Goal: Information Seeking & Learning: Check status

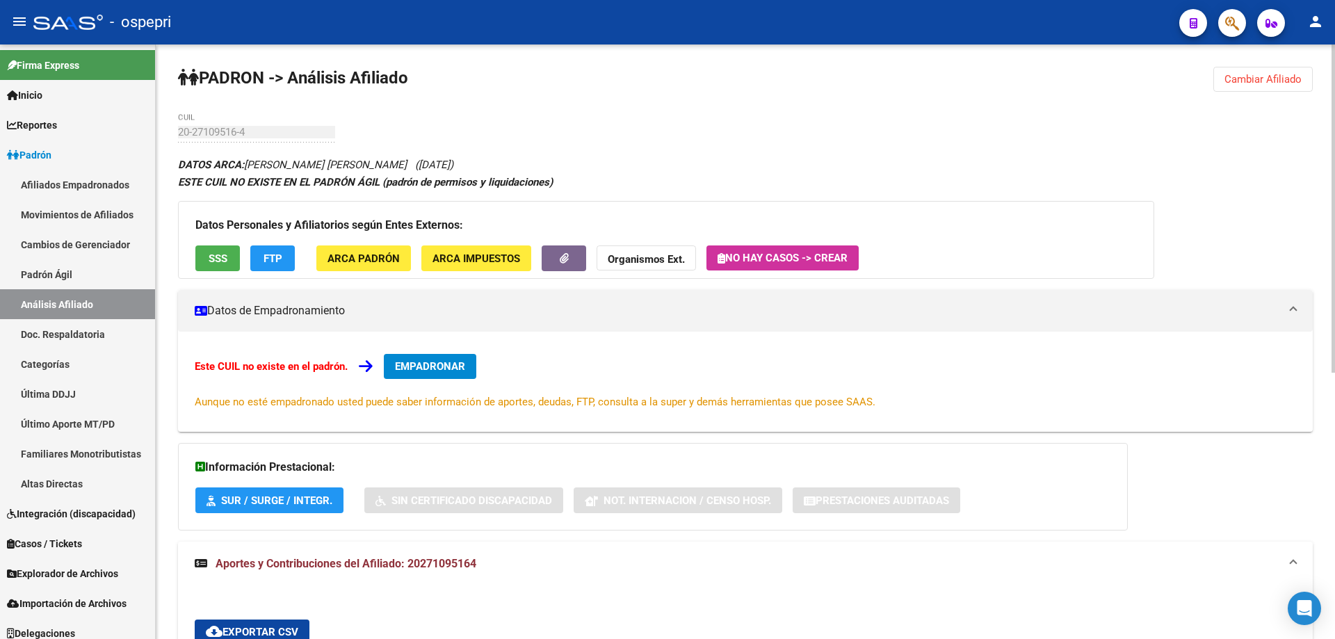
click at [1257, 79] on span "Cambiar Afiliado" at bounding box center [1263, 79] width 77 height 13
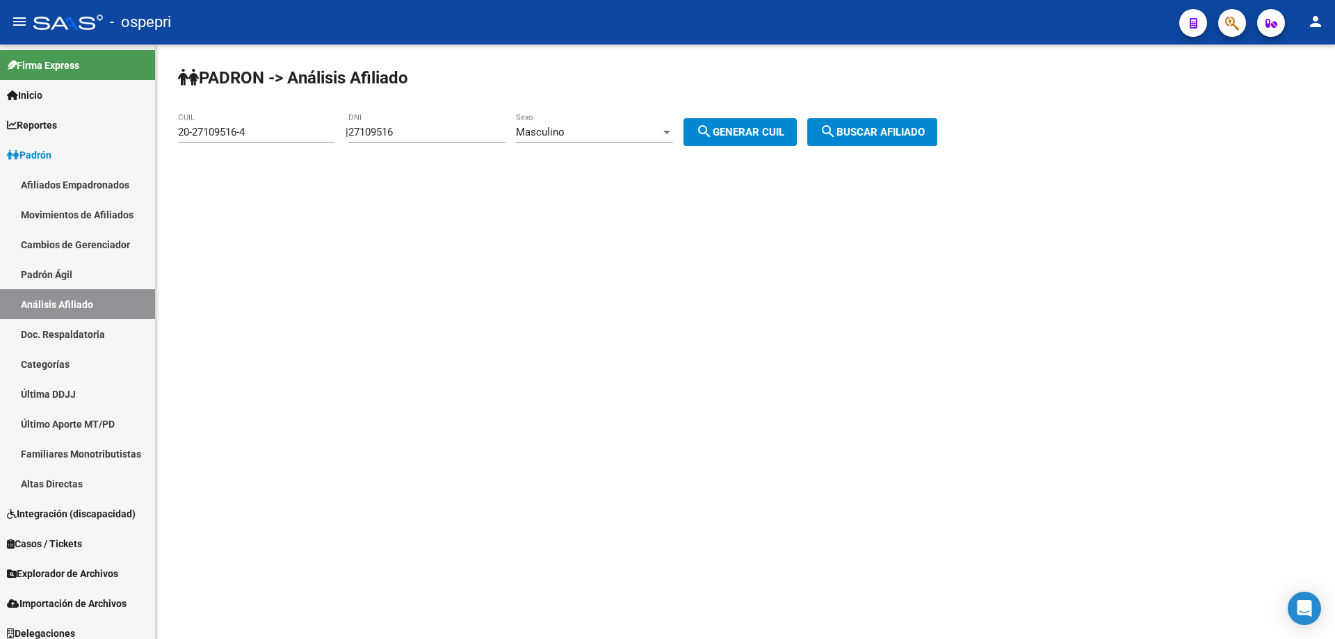
click at [378, 129] on input "27109516" at bounding box center [426, 132] width 157 height 13
paste input "34657570"
type input "34657570"
drag, startPoint x: 756, startPoint y: 133, endPoint x: 838, endPoint y: 134, distance: 82.1
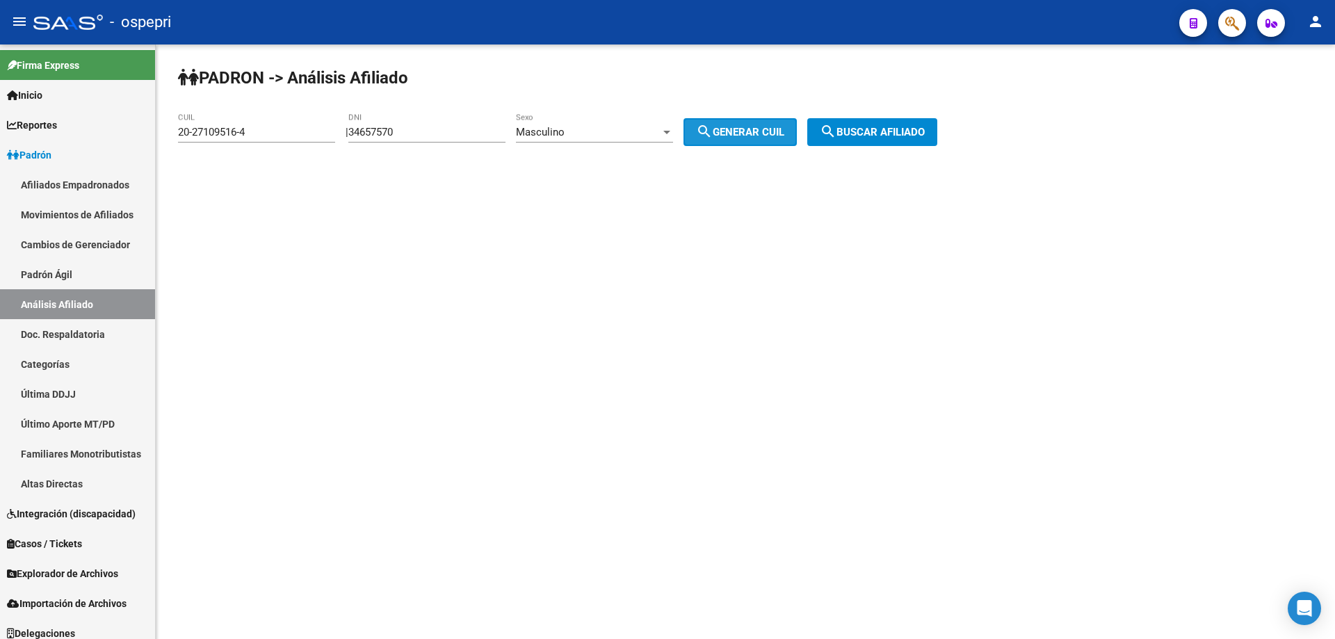
click at [758, 133] on span "search Generar CUIL" at bounding box center [740, 132] width 88 height 13
type input "20-34657570-1"
click at [894, 131] on span "search Buscar afiliado" at bounding box center [872, 132] width 105 height 13
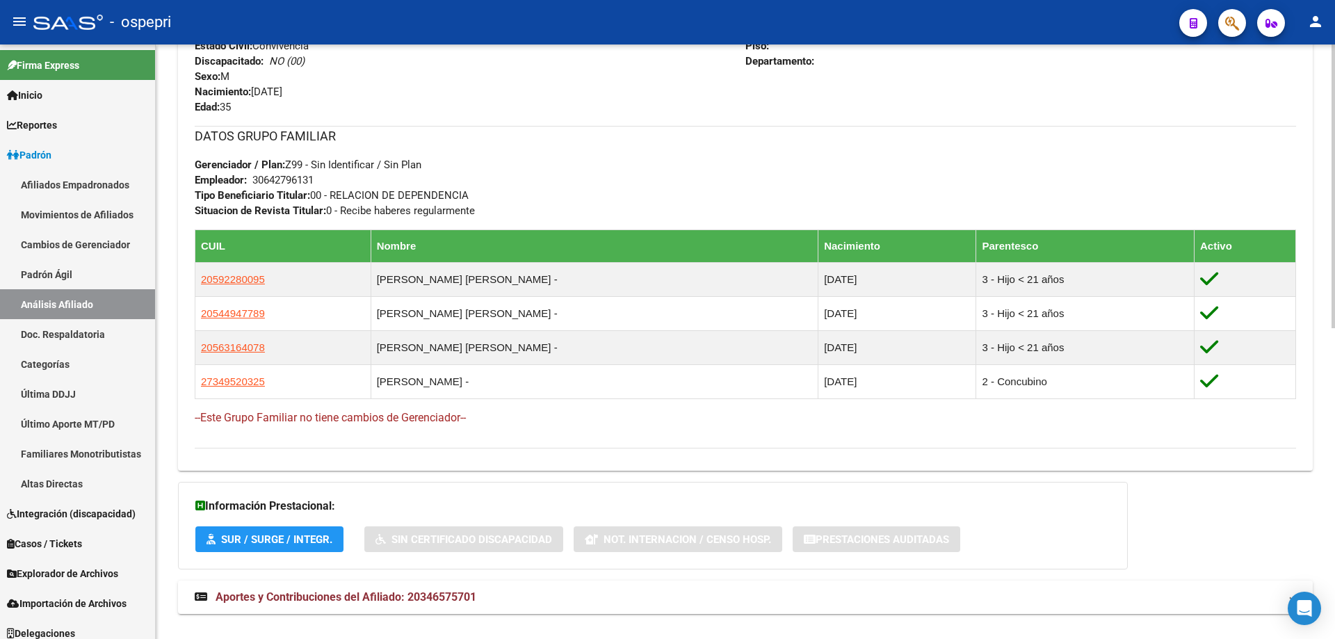
scroll to position [652, 0]
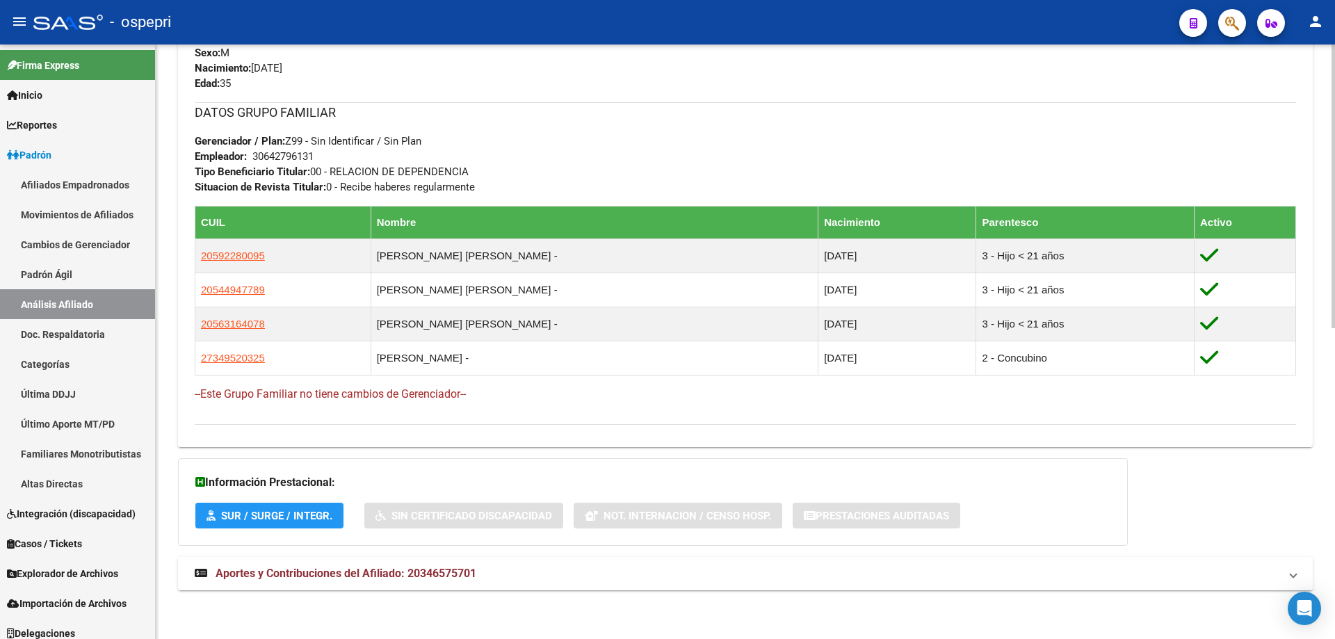
click at [396, 567] on span "Aportes y Contribuciones del Afiliado: 20346575701" at bounding box center [346, 573] width 261 height 13
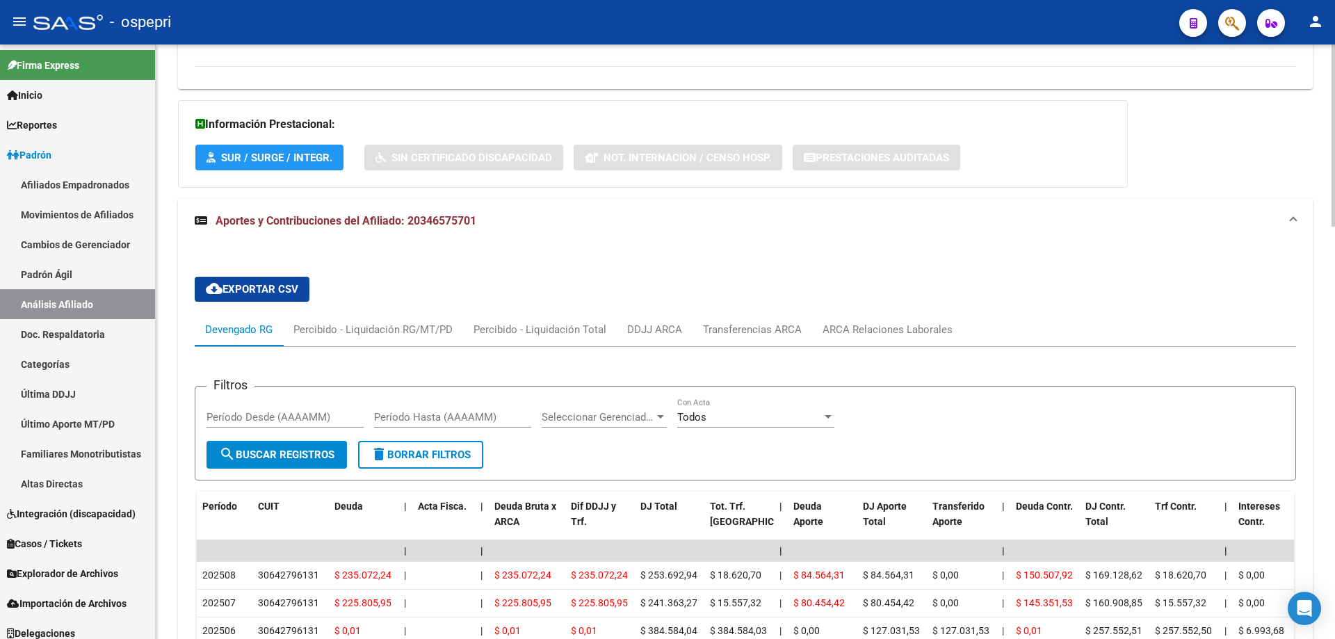
scroll to position [1195, 0]
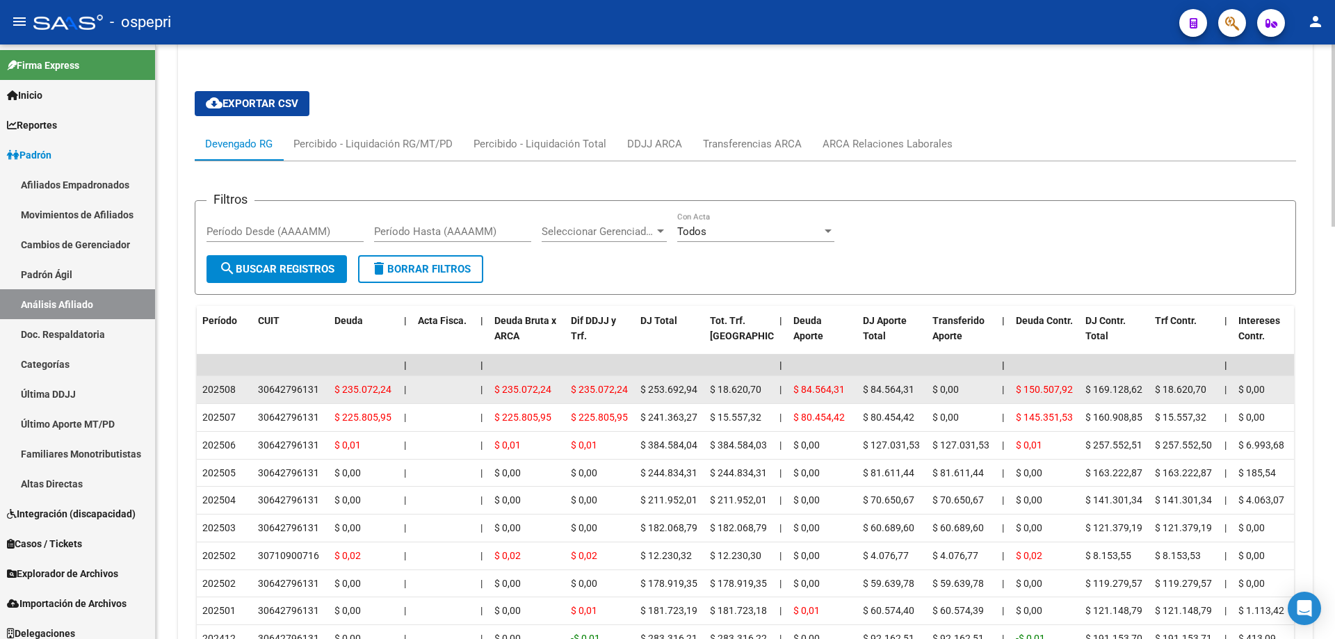
click at [282, 387] on div "30642796131" at bounding box center [288, 390] width 61 height 16
copy div "30642796131"
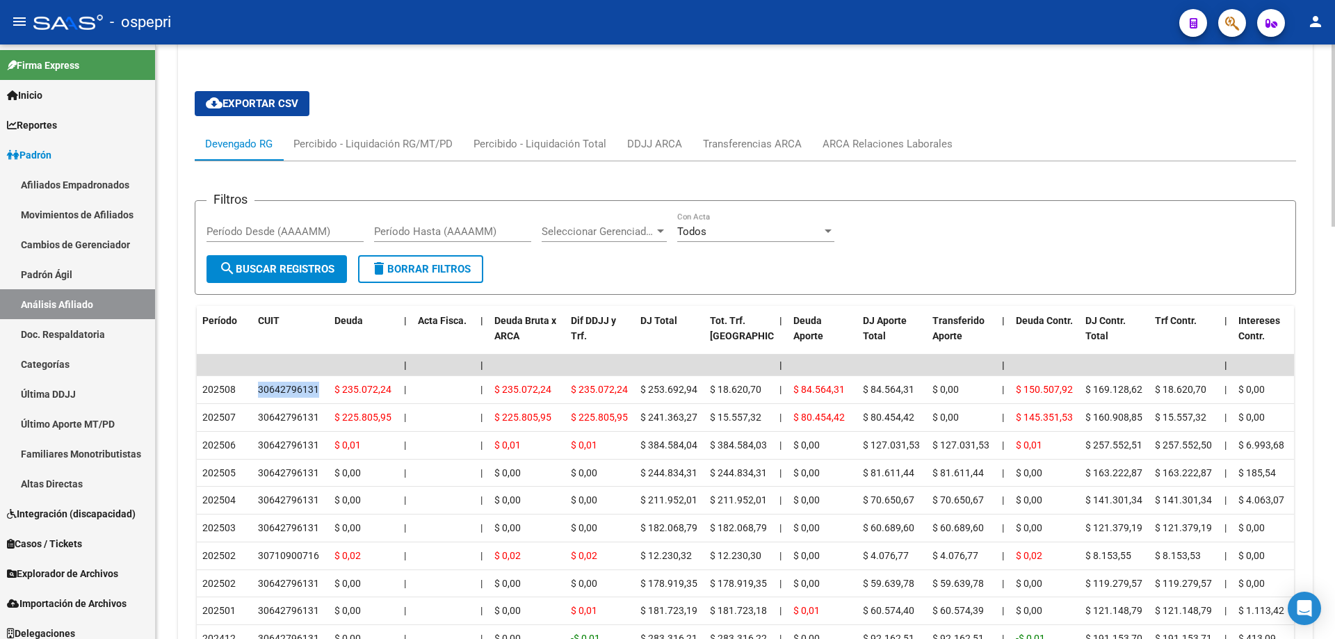
scroll to position [639, 0]
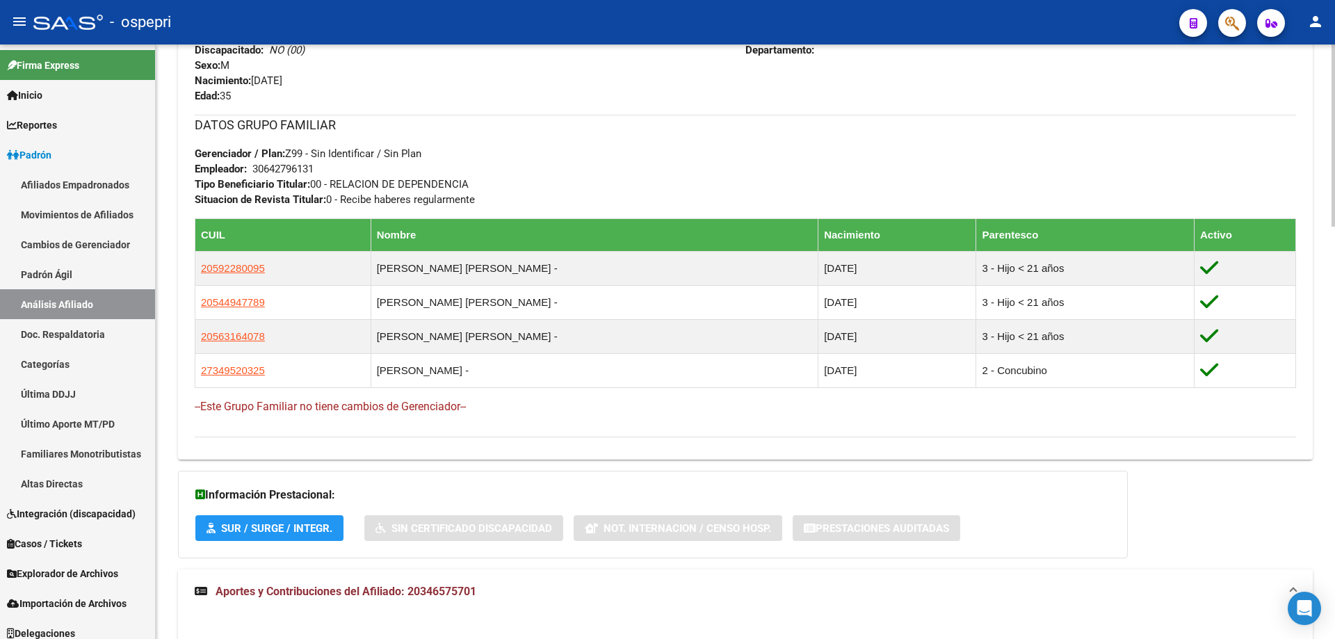
click at [290, 169] on div "30642796131" at bounding box center [282, 168] width 61 height 15
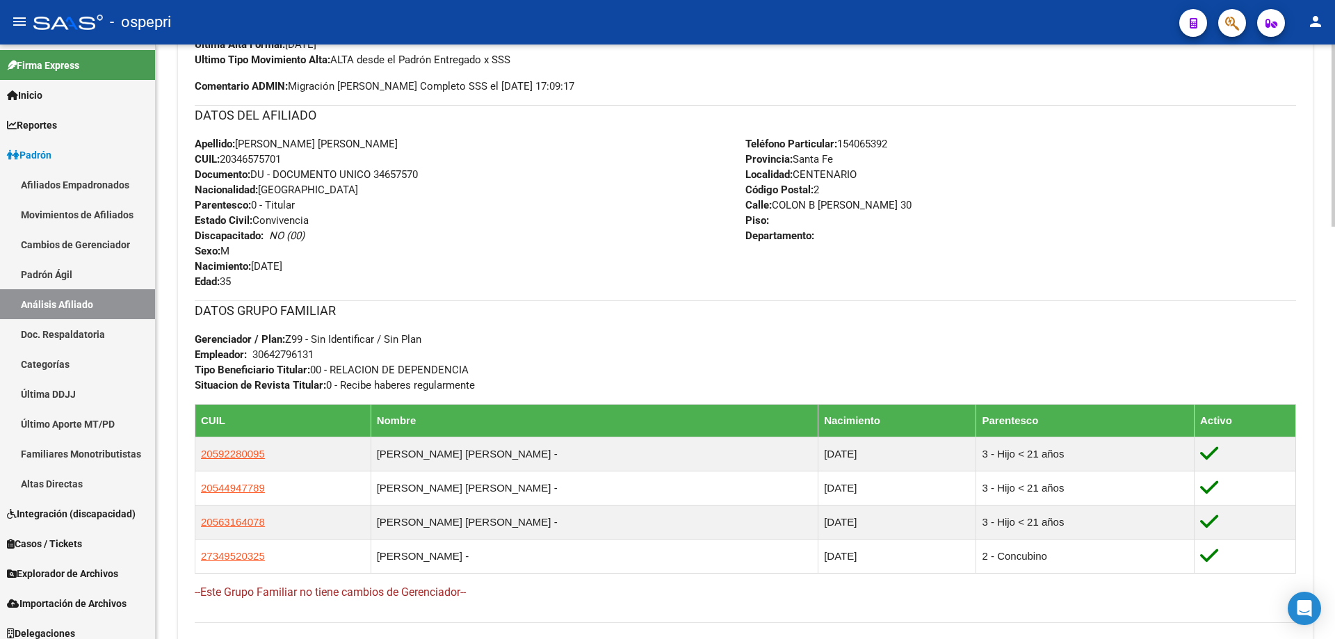
click at [252, 158] on span "CUIL: 20346575701" at bounding box center [238, 159] width 86 height 13
copy span "20346575701"
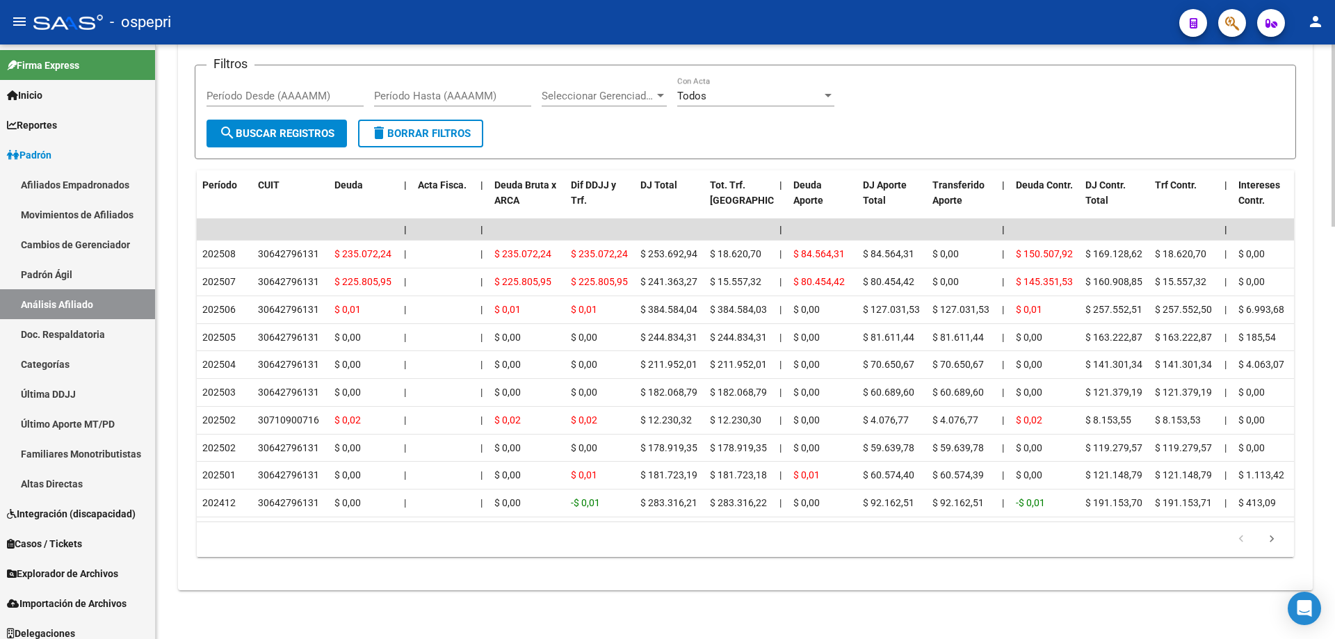
scroll to position [1163, 0]
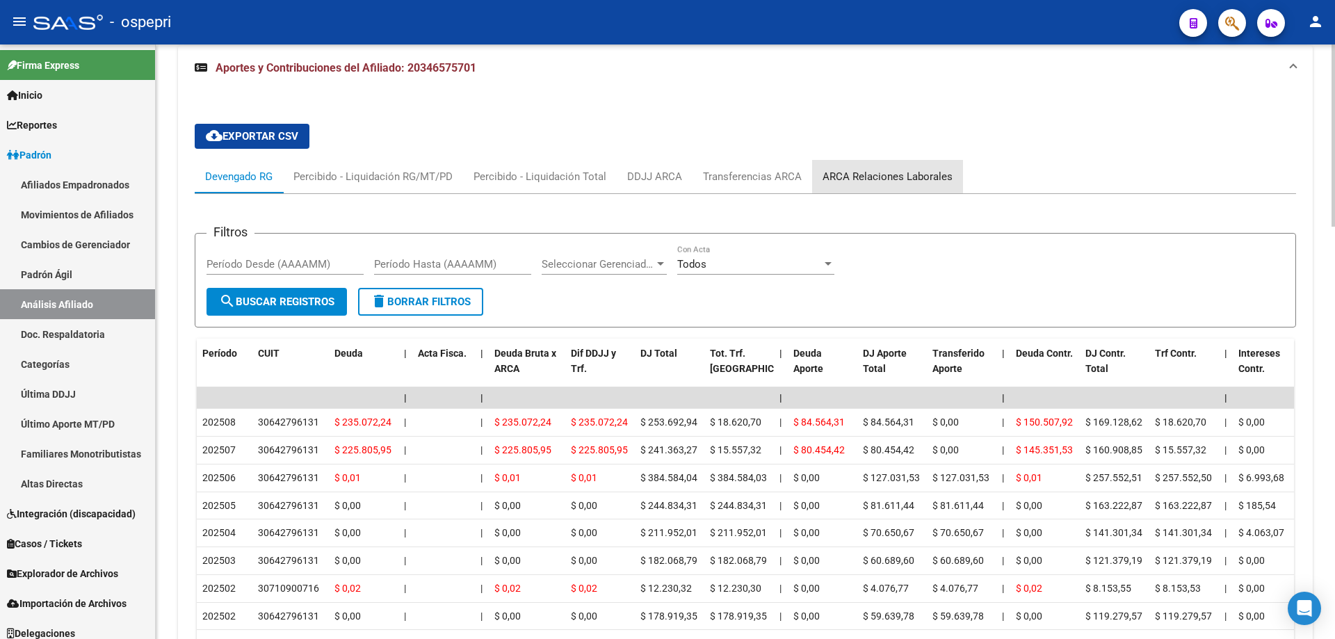
click at [889, 173] on div "ARCA Relaciones Laborales" at bounding box center [888, 176] width 130 height 15
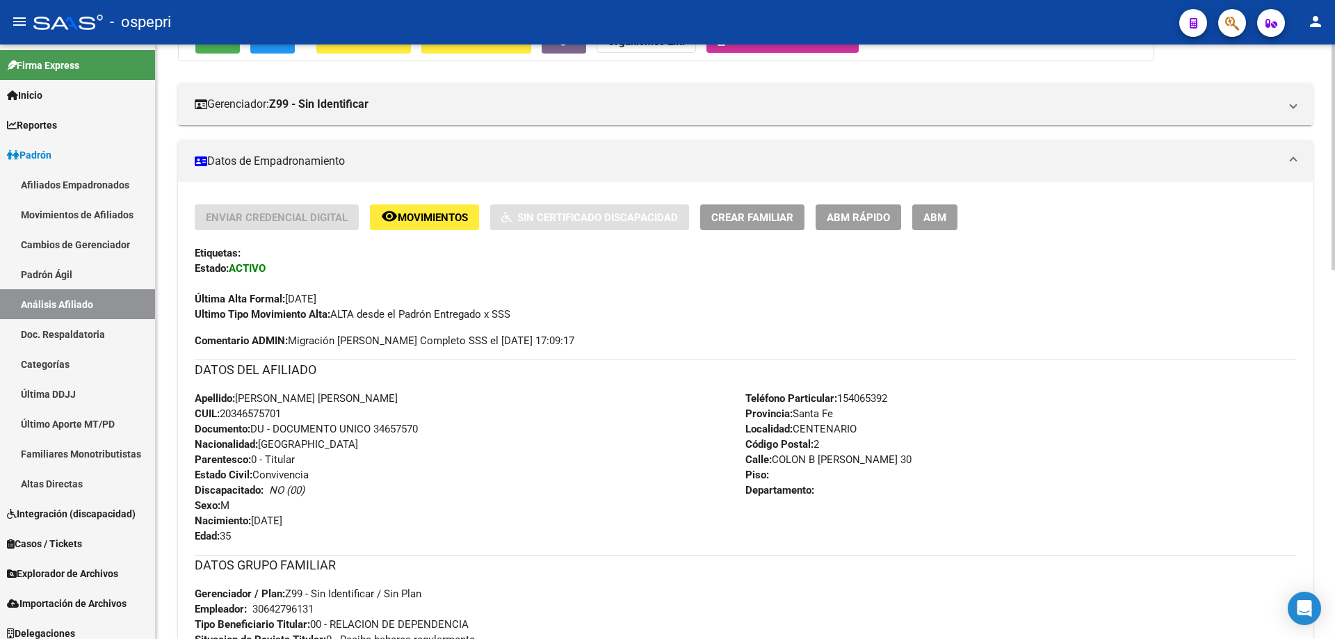
scroll to position [0, 0]
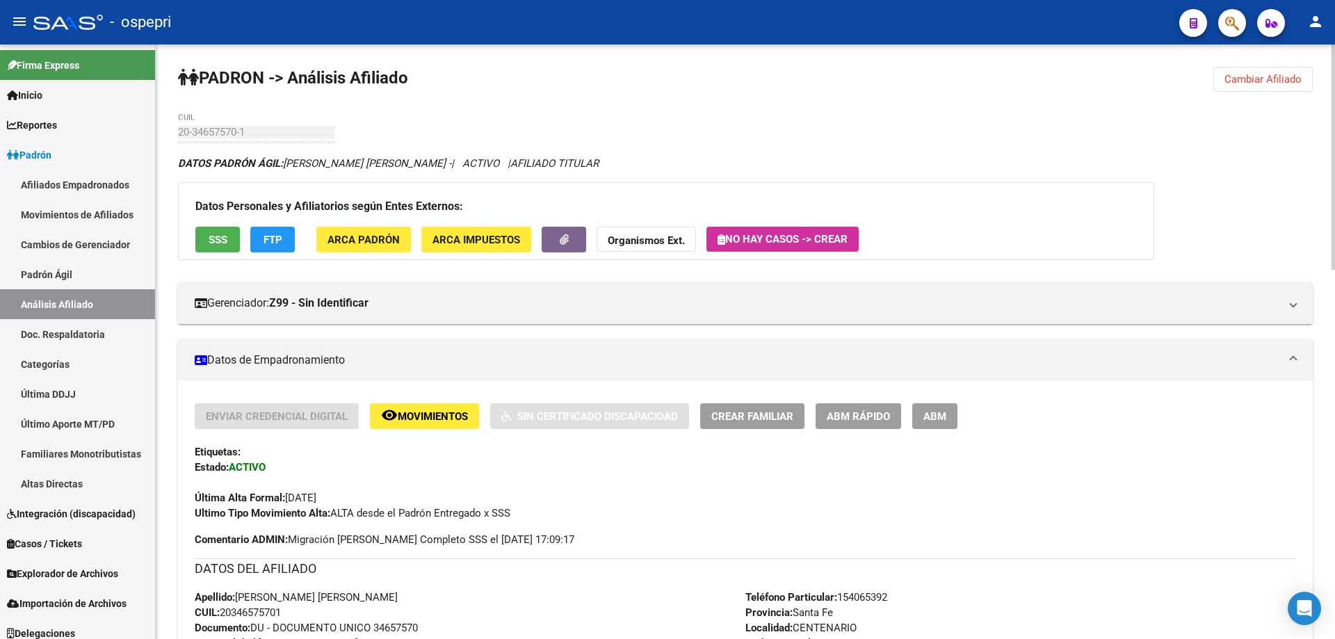
click at [1285, 83] on span "Cambiar Afiliado" at bounding box center [1263, 79] width 77 height 13
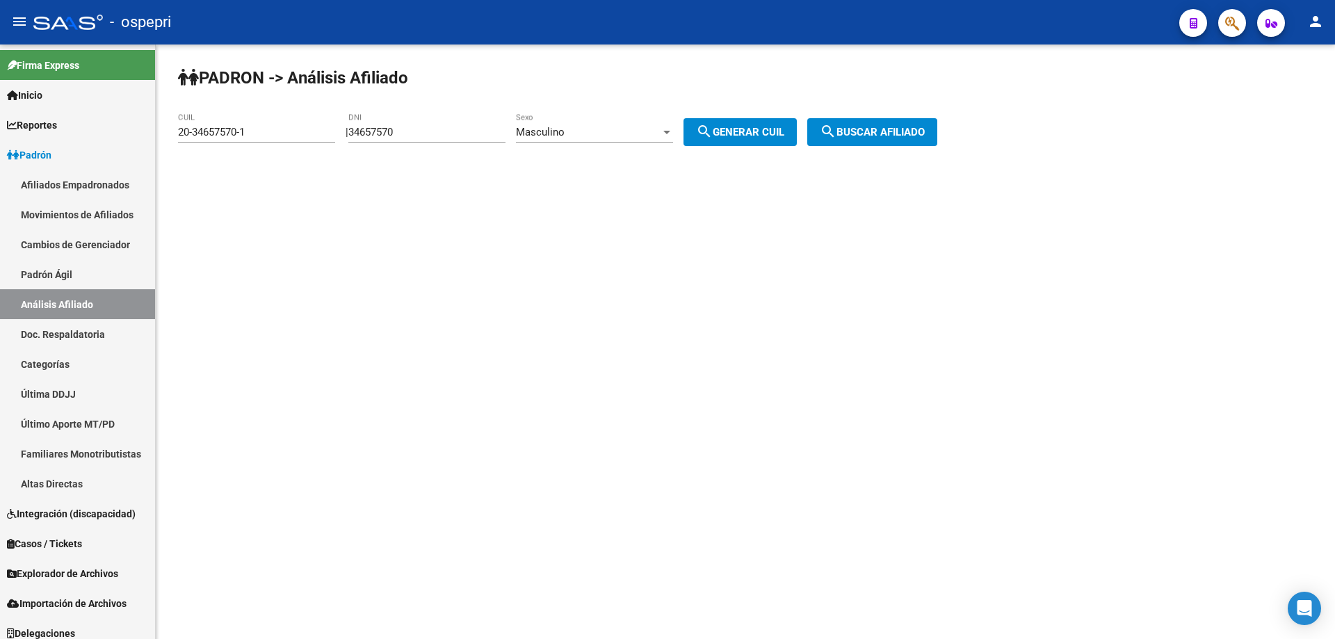
click at [386, 129] on input "34657570" at bounding box center [426, 132] width 157 height 13
paste input "9522918"
type input "39522918"
click at [661, 131] on div "Masculino" at bounding box center [588, 132] width 145 height 13
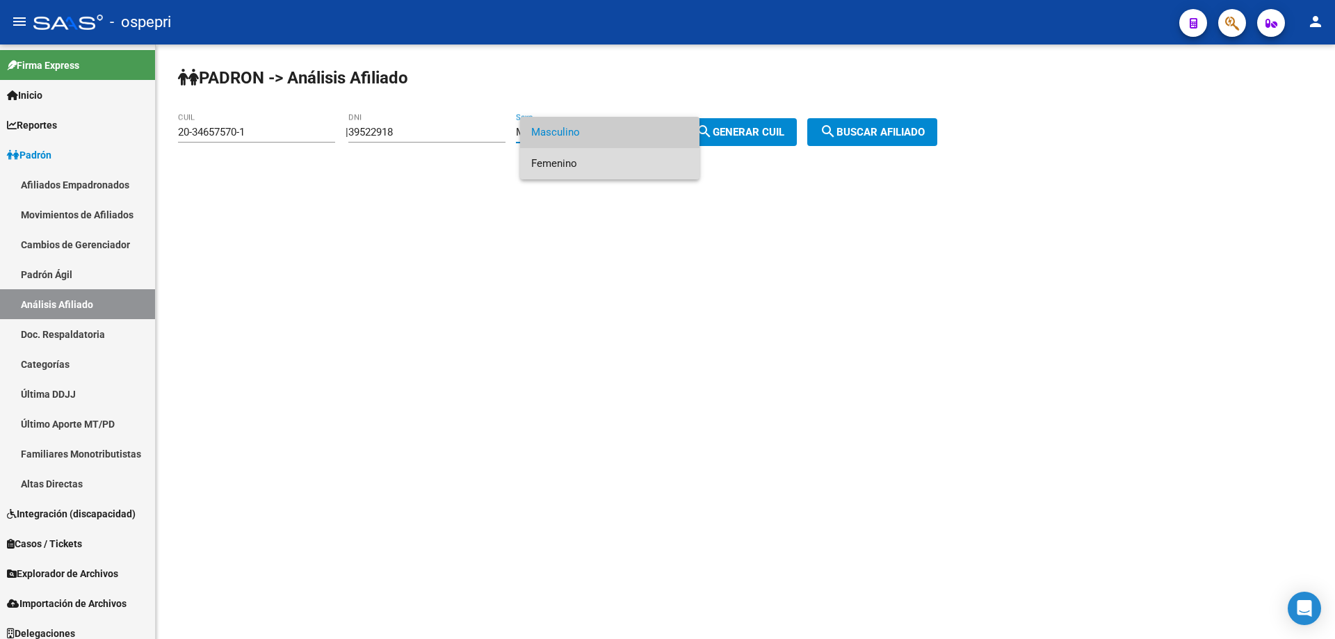
click at [566, 163] on span "Femenino" at bounding box center [609, 163] width 157 height 31
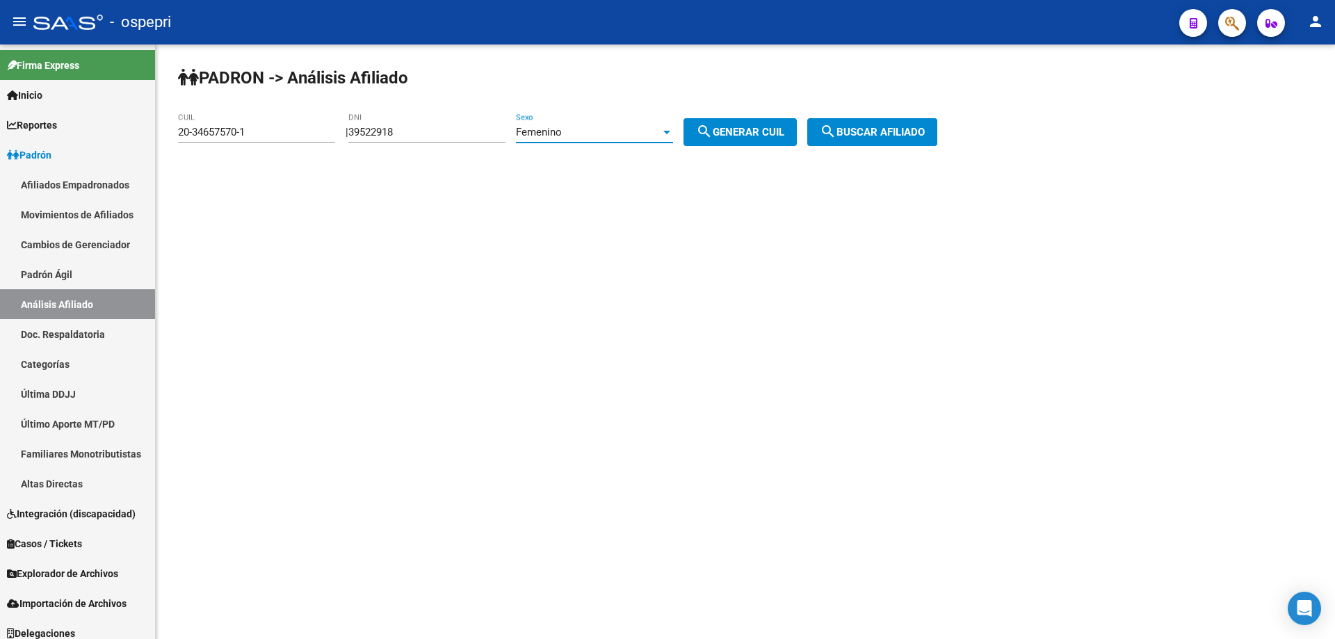
click at [713, 124] on mat-icon "search" at bounding box center [704, 131] width 17 height 17
type input "23-39522918-4"
click at [892, 124] on button "search Buscar afiliado" at bounding box center [872, 132] width 130 height 28
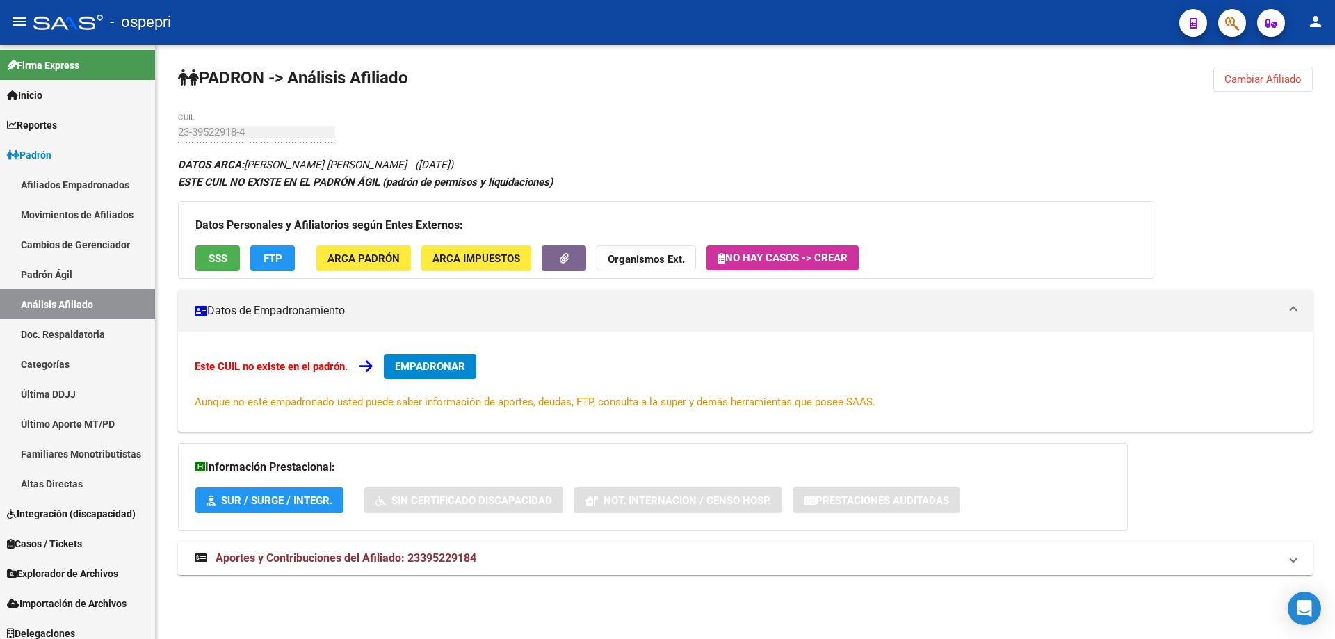
click at [446, 555] on span "Aportes y Contribuciones del Afiliado: 23395229184" at bounding box center [346, 557] width 261 height 13
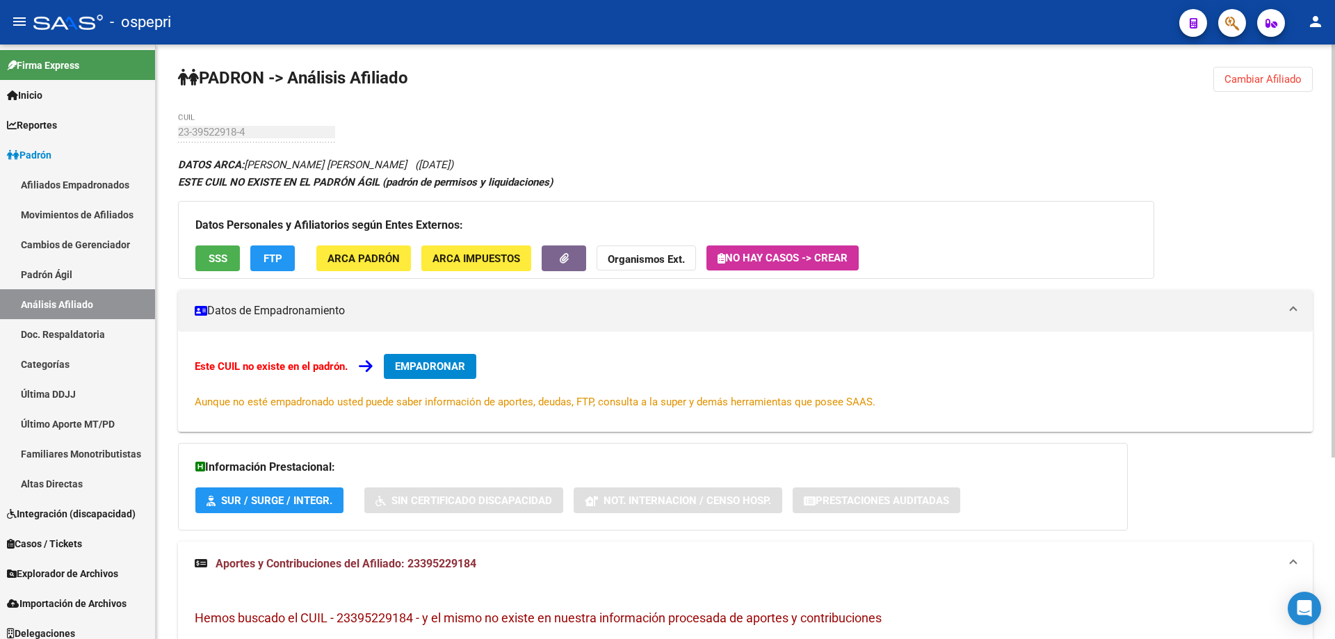
click at [1259, 81] on span "Cambiar Afiliado" at bounding box center [1263, 79] width 77 height 13
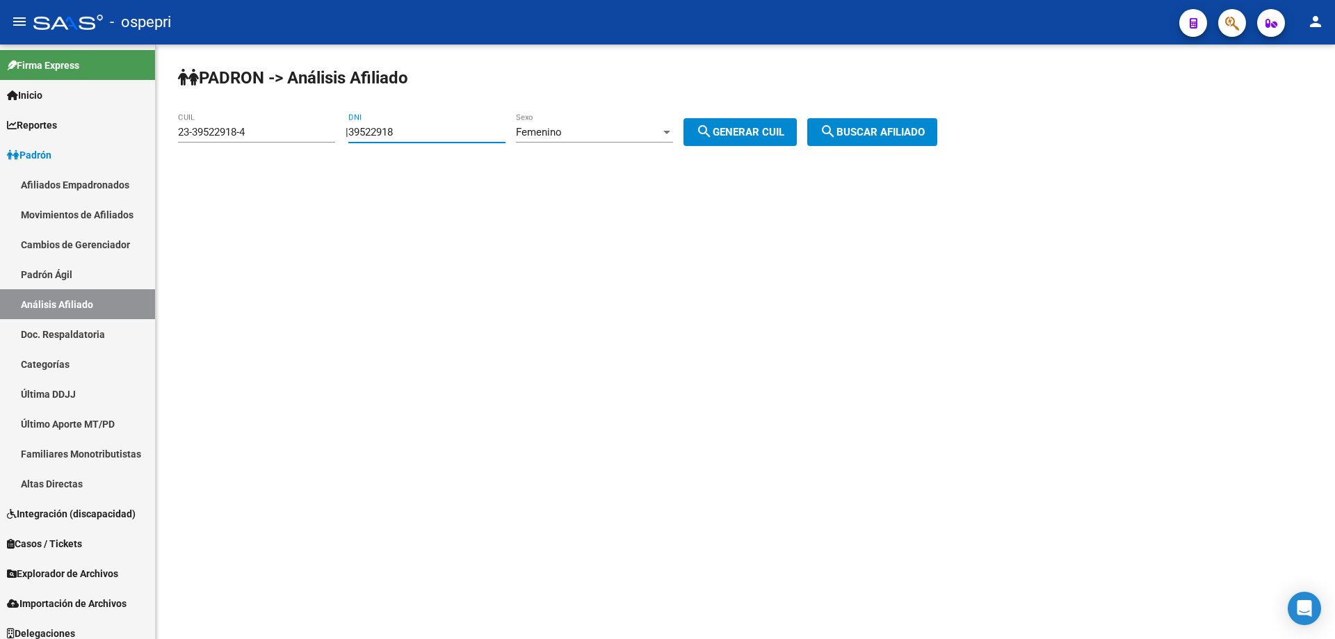
click at [387, 129] on input "39522918" at bounding box center [426, 132] width 157 height 13
paste input "8576245"
type input "38576245"
click at [629, 135] on div "Femenino" at bounding box center [588, 132] width 145 height 13
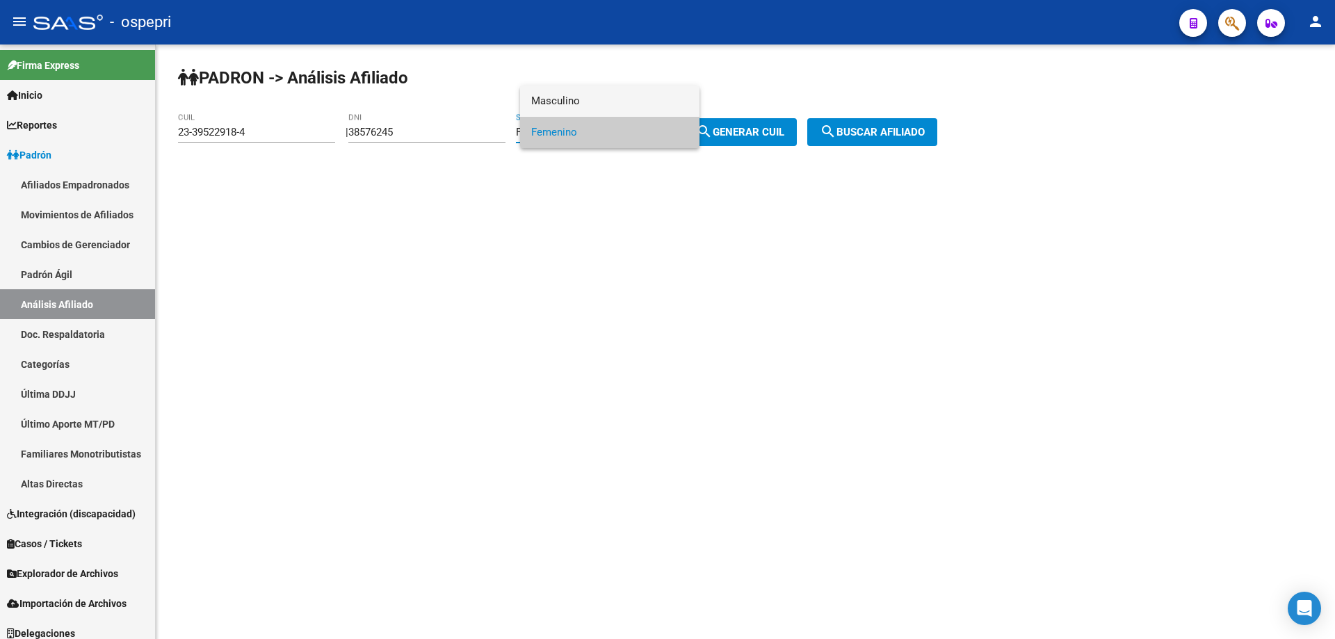
click at [565, 98] on span "Masculino" at bounding box center [609, 101] width 157 height 31
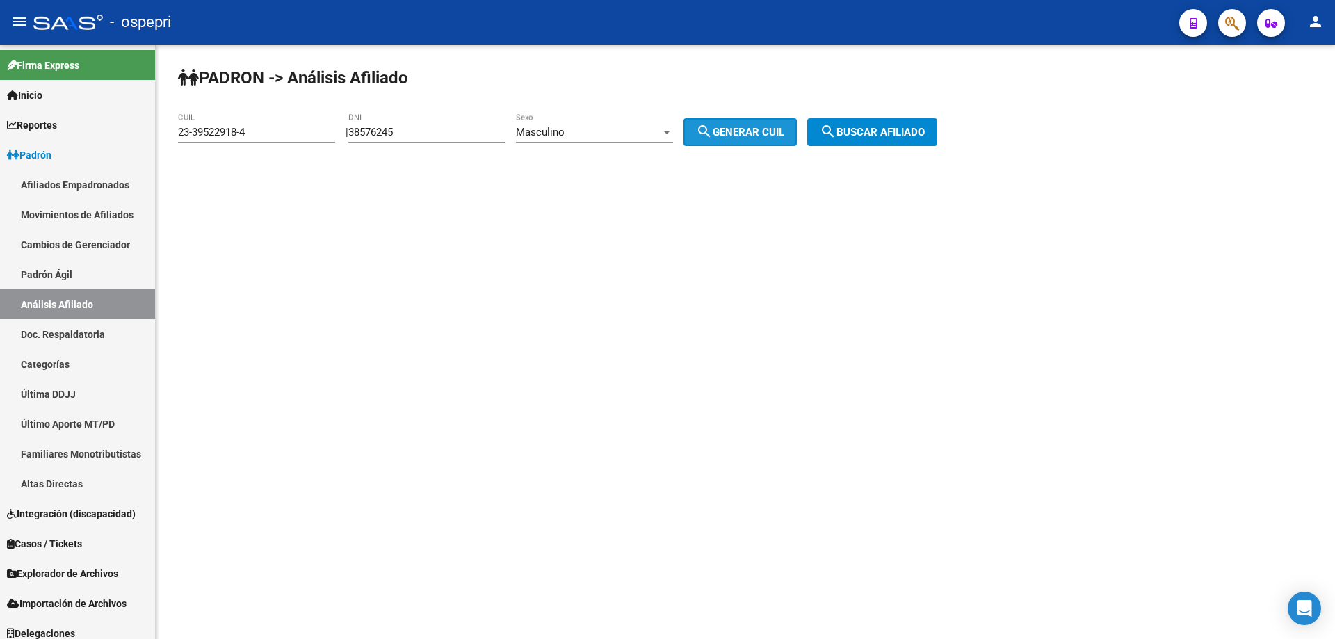
click at [784, 134] on span "search Generar CUIL" at bounding box center [740, 132] width 88 height 13
type input "20-38576245-4"
click at [869, 124] on button "search Buscar afiliado" at bounding box center [872, 132] width 130 height 28
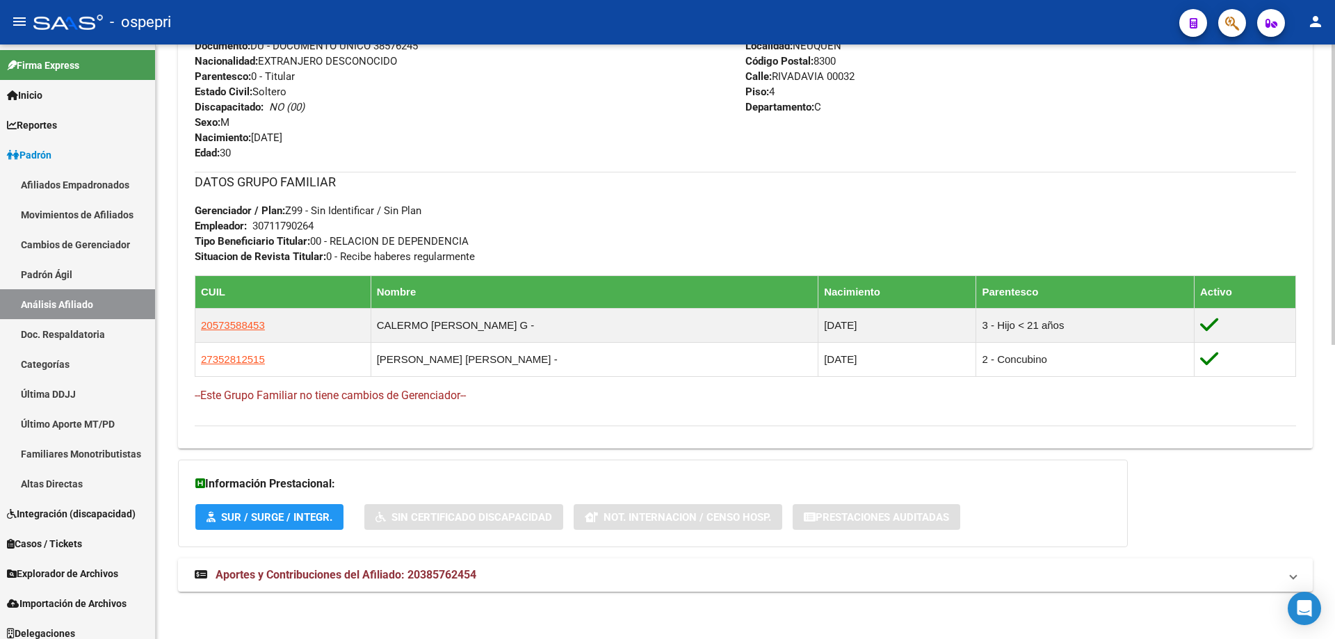
scroll to position [583, 0]
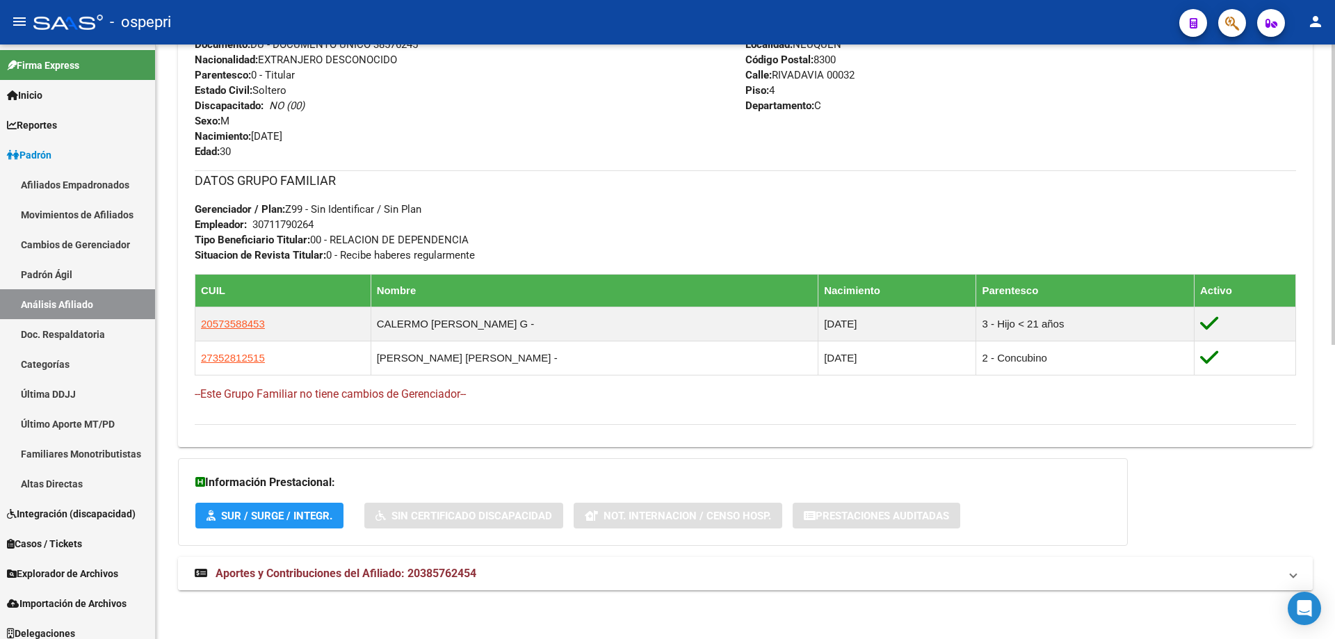
click at [403, 564] on mat-expansion-panel-header "Aportes y Contribuciones del Afiliado: 20385762454" at bounding box center [745, 573] width 1135 height 33
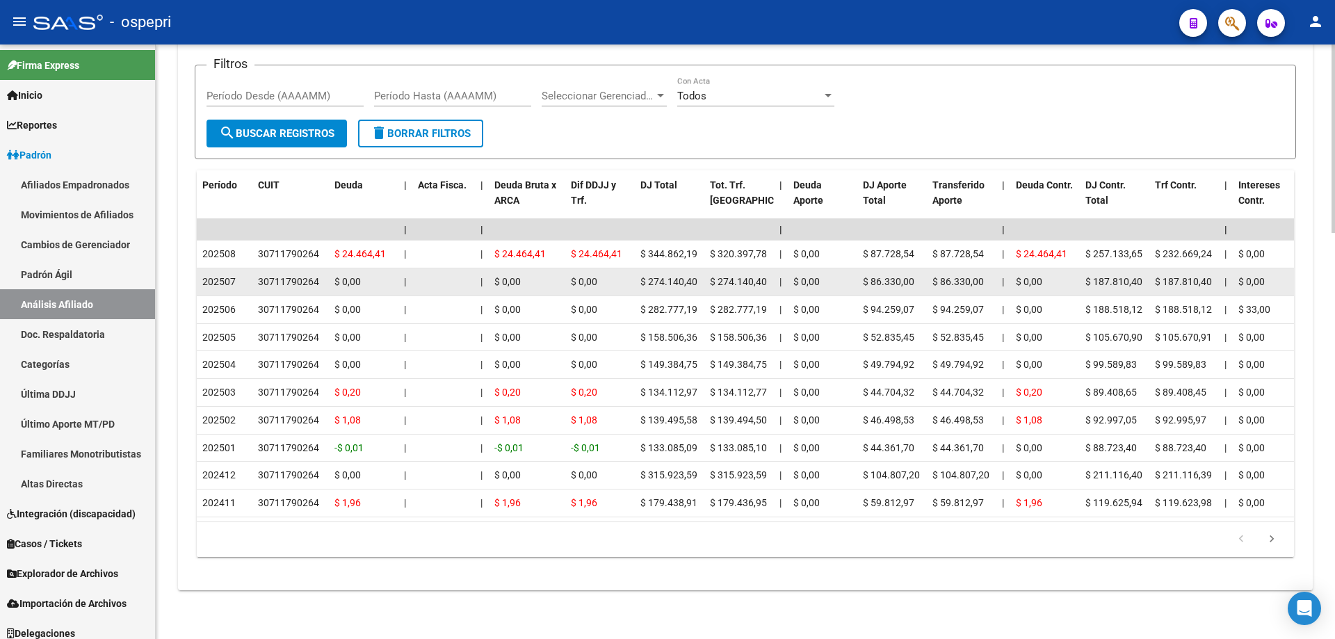
scroll to position [910, 0]
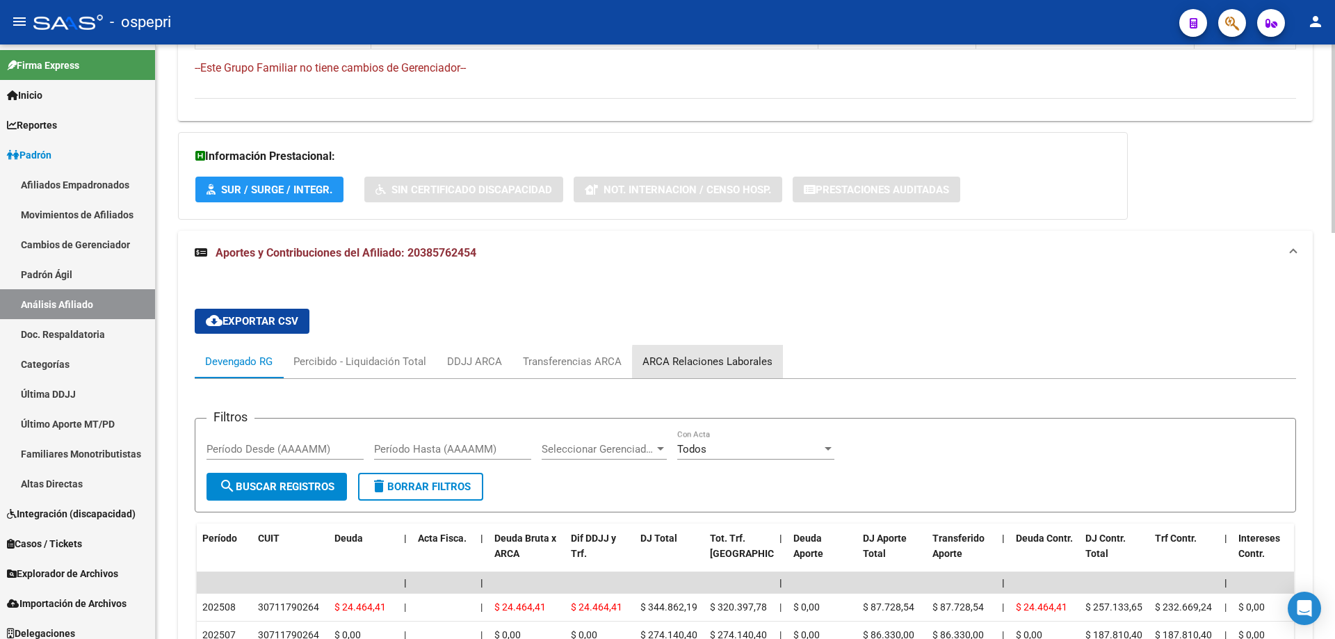
click at [726, 363] on div "ARCA Relaciones Laborales" at bounding box center [708, 361] width 130 height 15
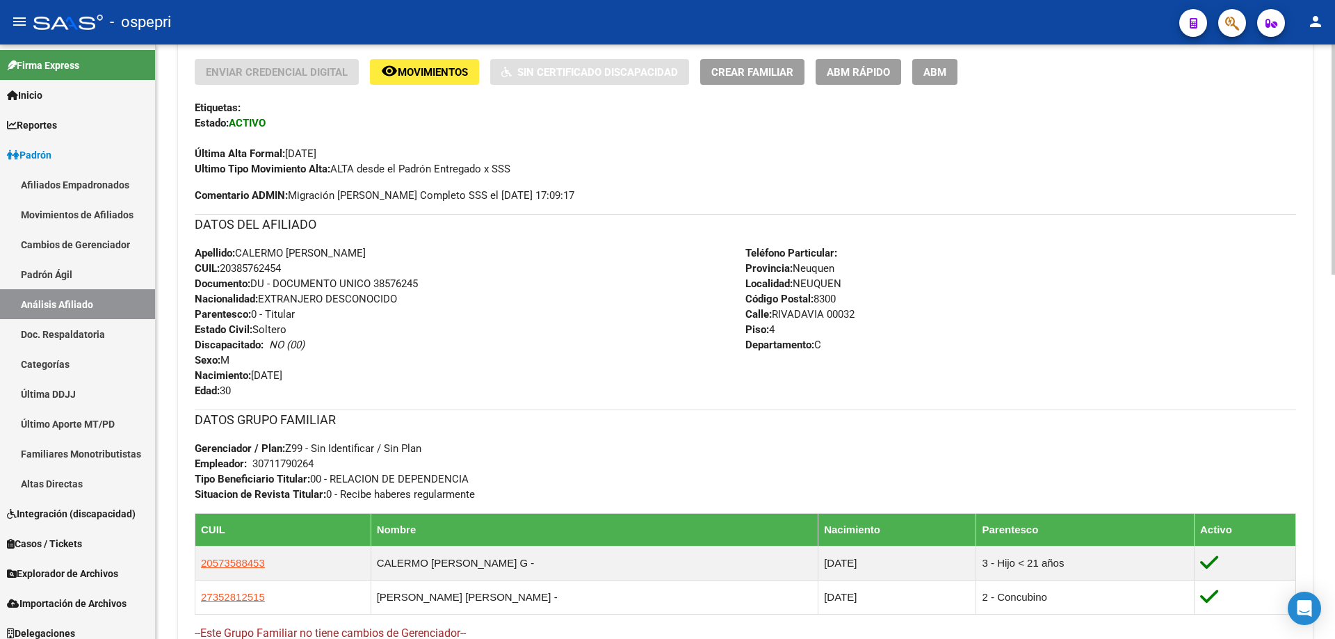
scroll to position [0, 0]
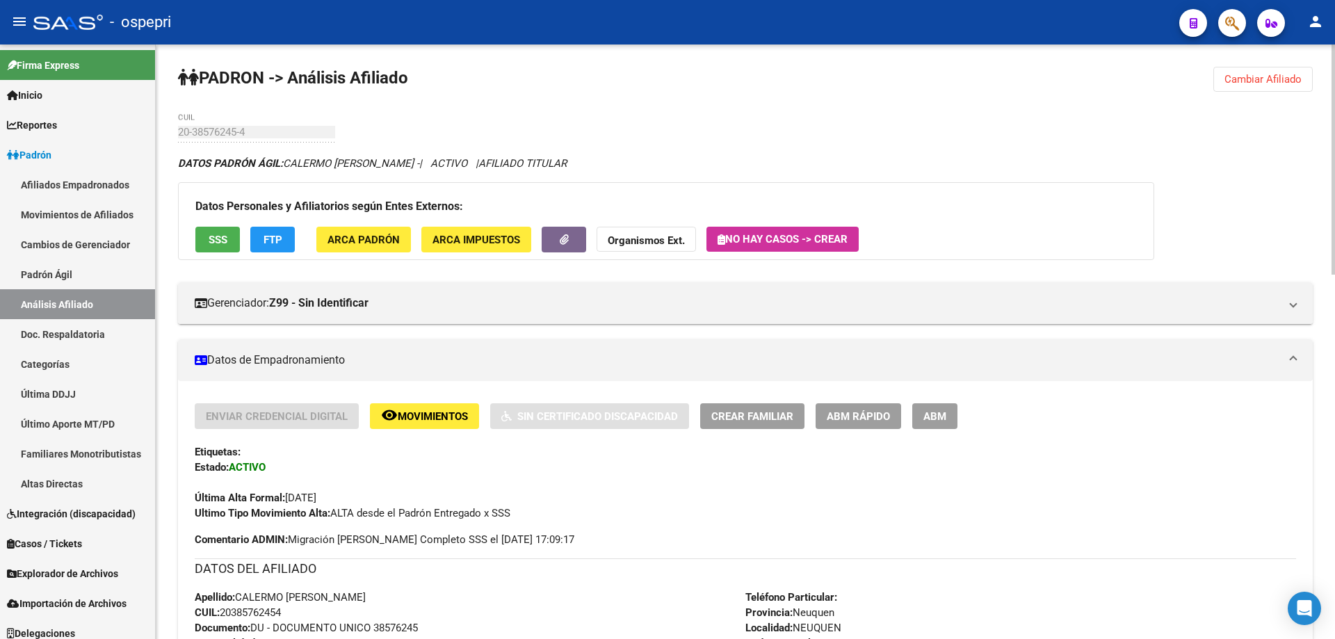
click at [1263, 76] on span "Cambiar Afiliado" at bounding box center [1263, 79] width 77 height 13
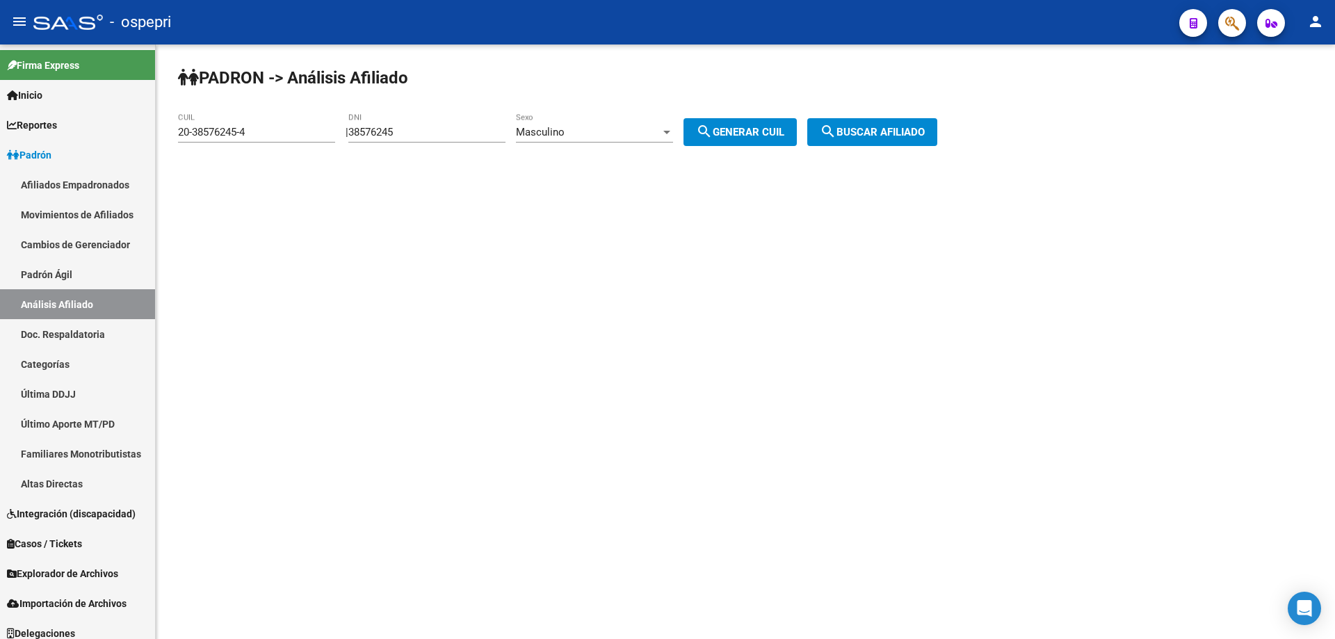
click at [382, 134] on input "38576245" at bounding box center [426, 132] width 157 height 13
paste input "5864409"
type input "35864409"
click at [784, 135] on span "search Generar CUIL" at bounding box center [740, 132] width 88 height 13
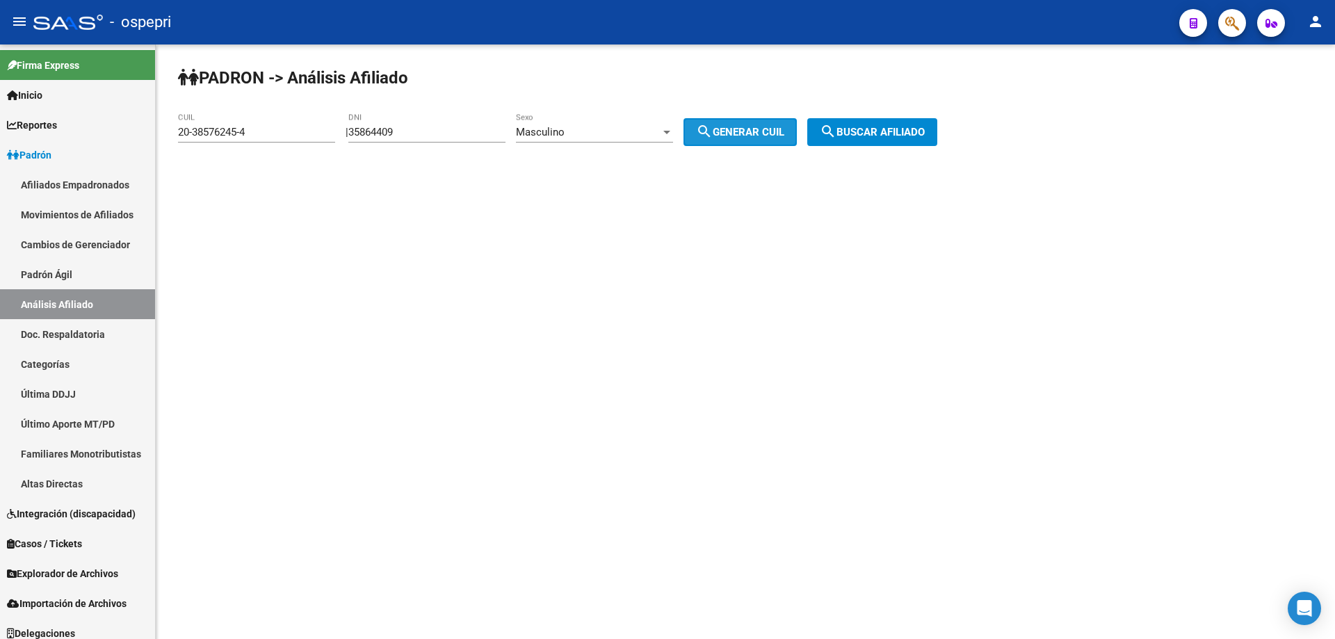
type input "20-35864409-1"
click at [874, 126] on span "search Buscar afiliado" at bounding box center [872, 132] width 105 height 13
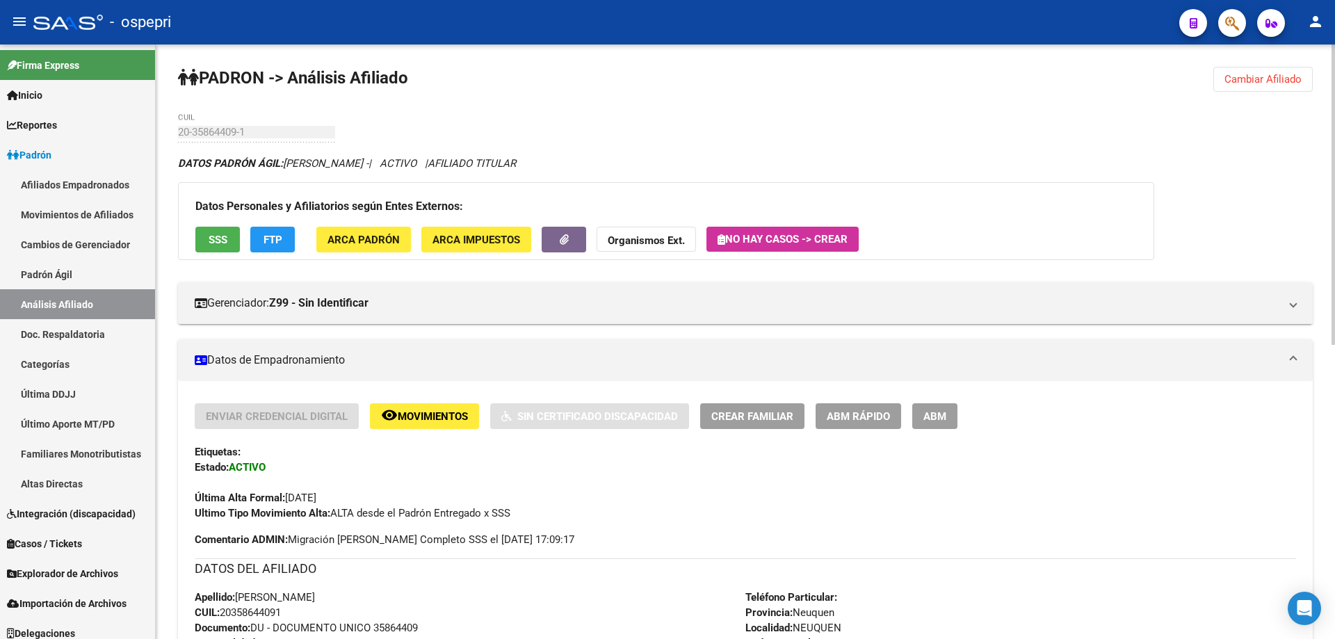
scroll to position [583, 0]
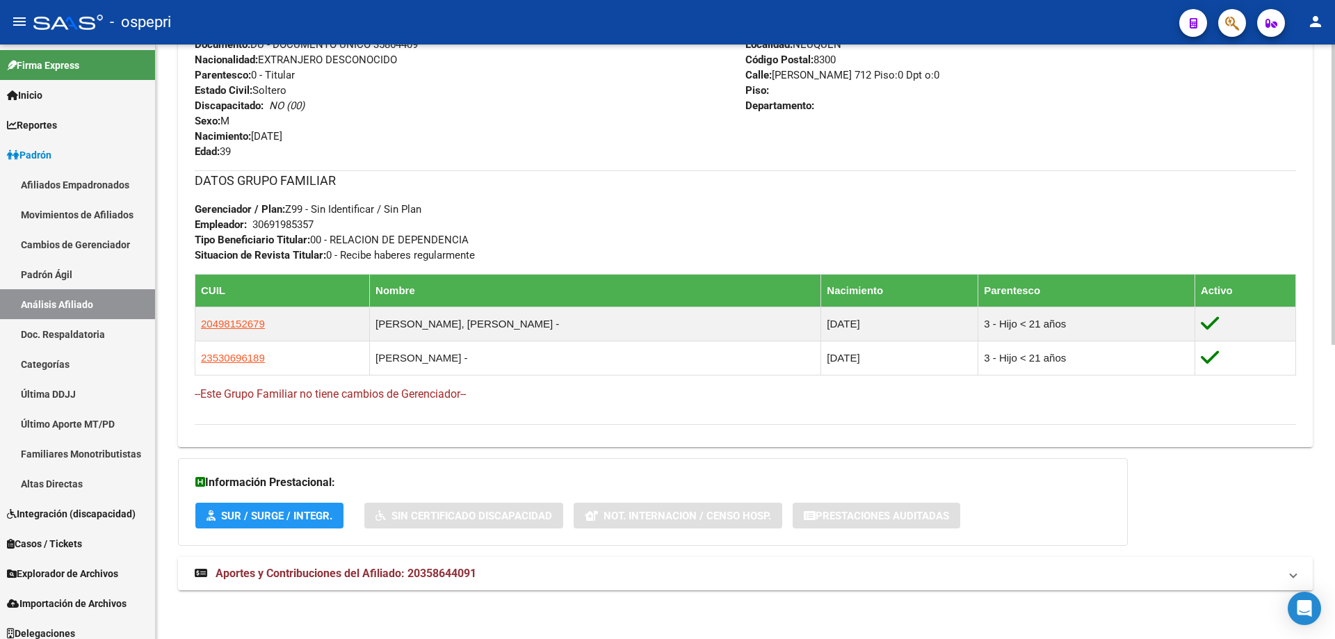
click at [336, 566] on strong "Aportes y Contribuciones del Afiliado: 20358644091" at bounding box center [336, 573] width 282 height 15
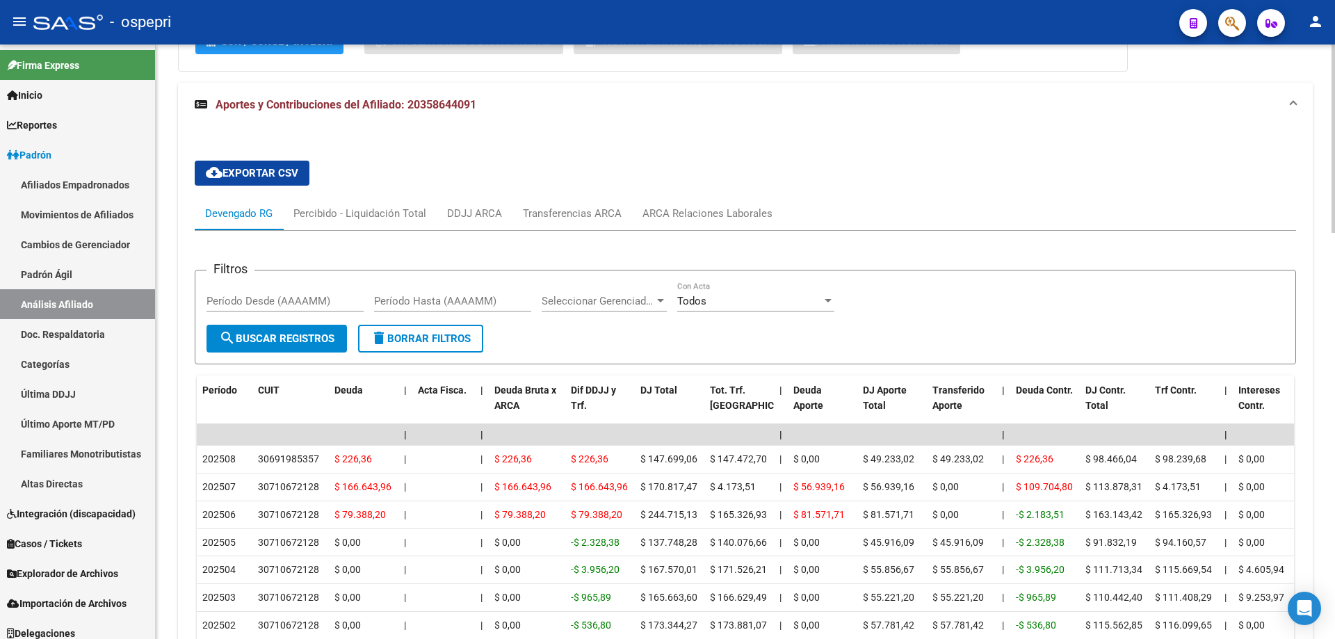
scroll to position [1140, 0]
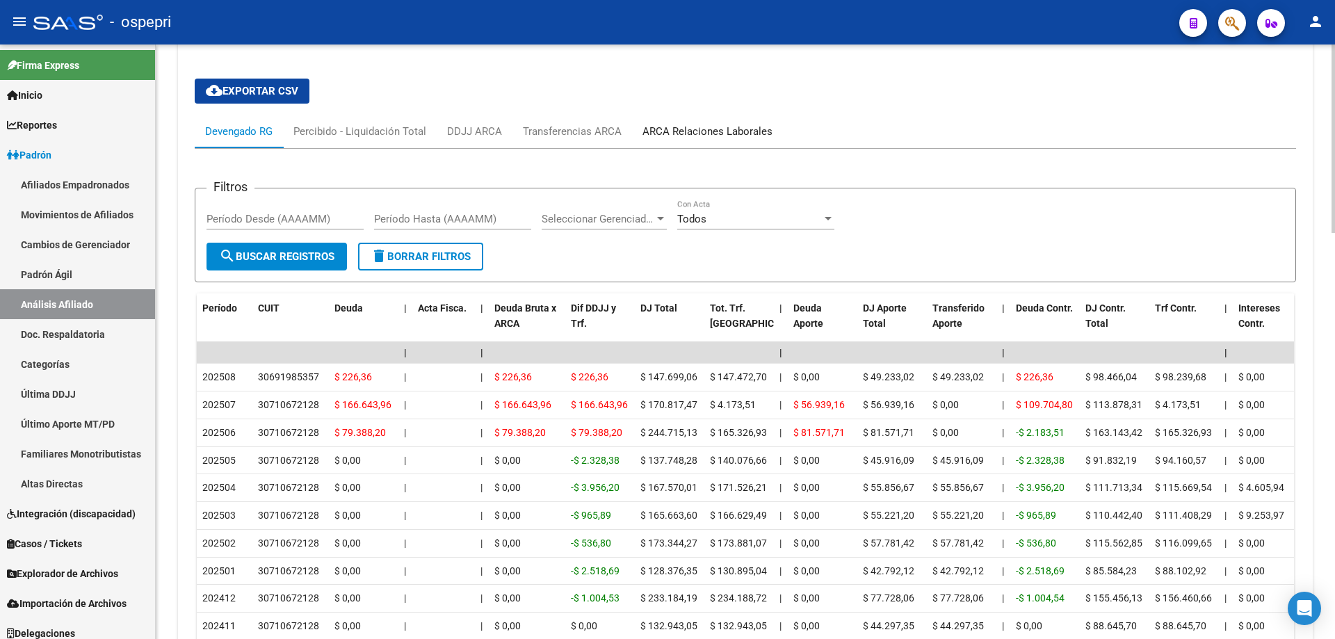
click at [689, 134] on div "ARCA Relaciones Laborales" at bounding box center [708, 131] width 130 height 15
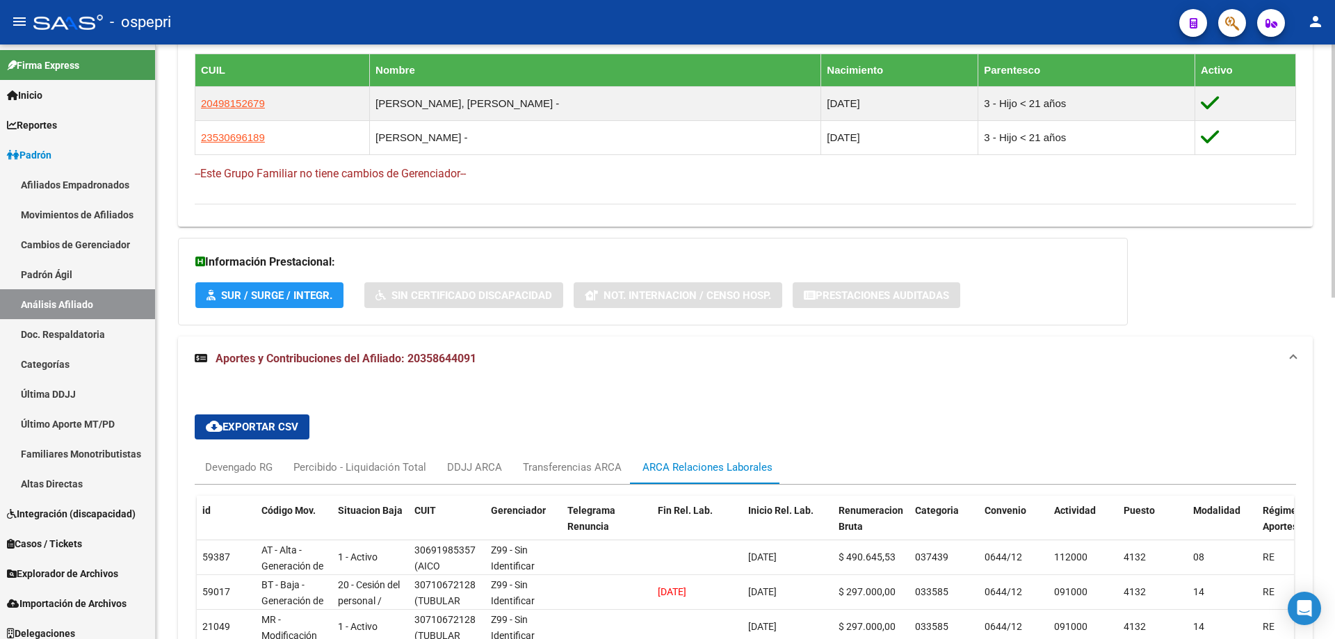
scroll to position [976, 0]
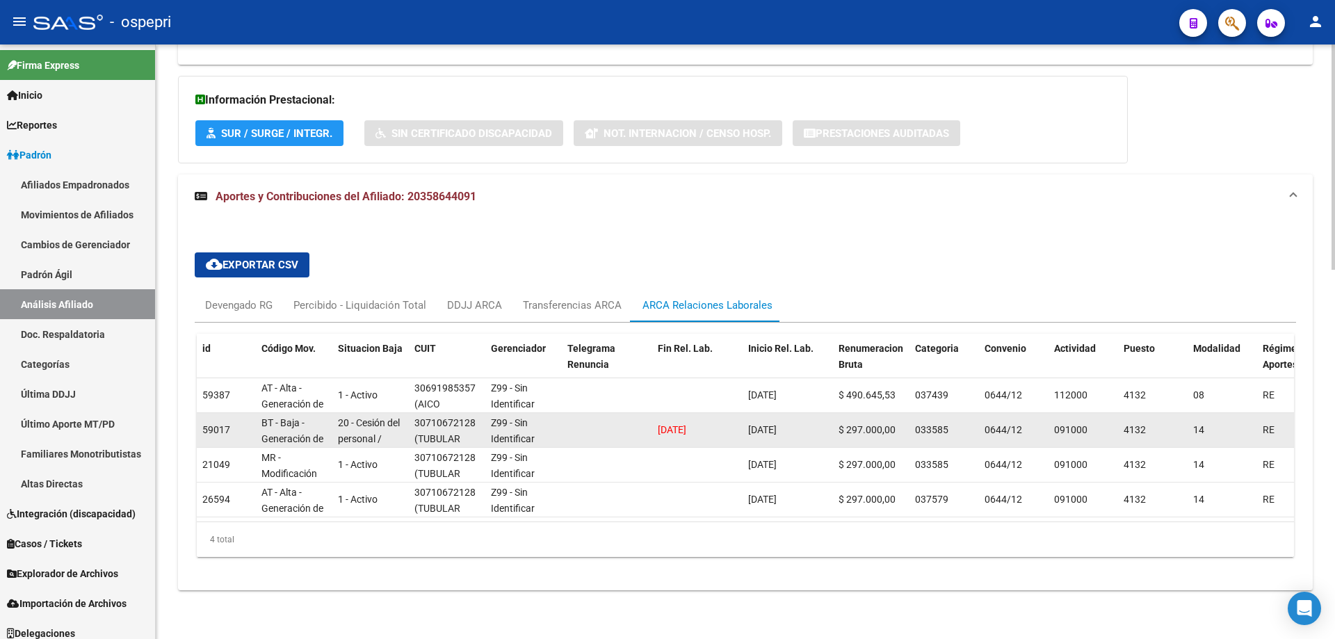
click at [446, 419] on div "30710672128" at bounding box center [444, 423] width 61 height 16
drag, startPoint x: 419, startPoint y: 428, endPoint x: 437, endPoint y: 430, distance: 18.2
click at [437, 430] on span "(TUBULAR NDT SERVICE S.R.L.)" at bounding box center [443, 419] width 59 height 43
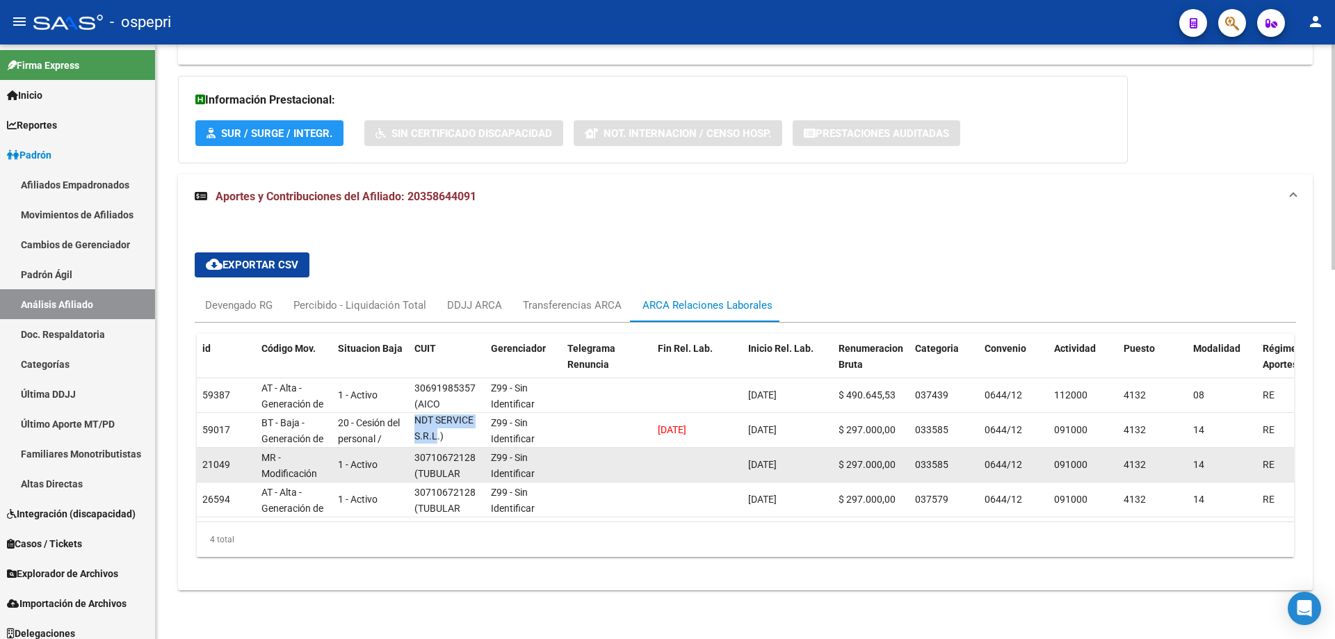
copy span "TUBULAR NDT SERVICE S.R.L"
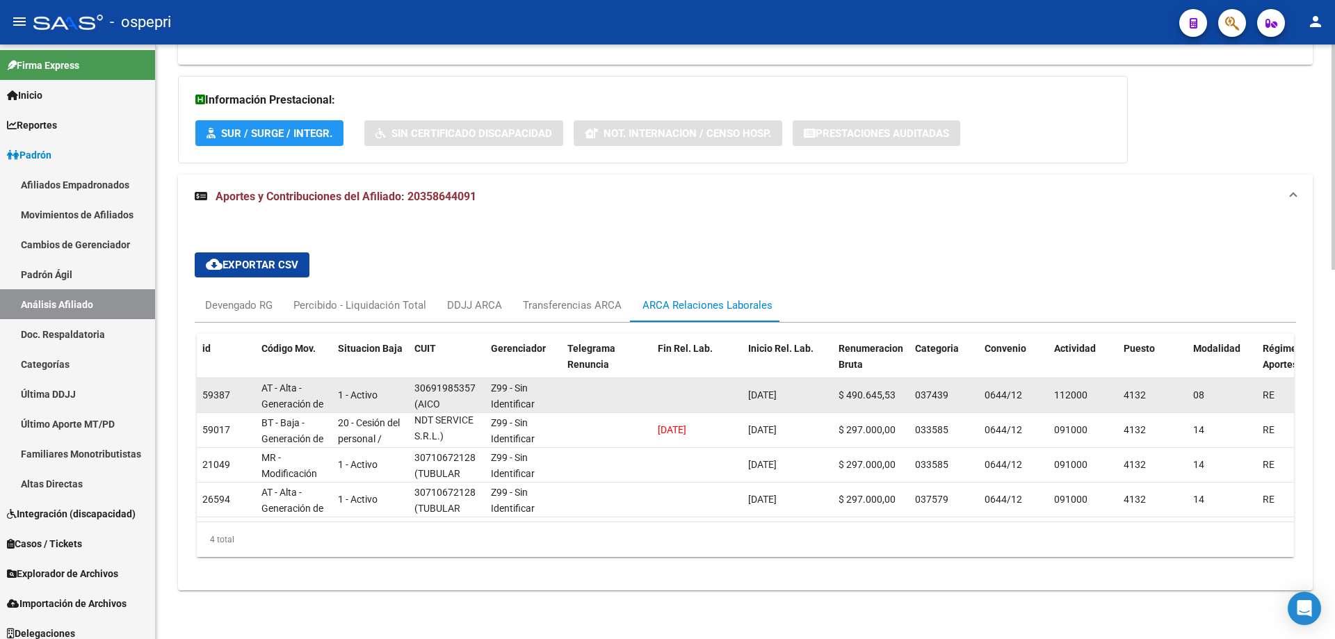
click at [442, 390] on div "30691985357 (AICO SOCIEDAD ANONIMA)" at bounding box center [446, 394] width 65 height 29
click at [430, 396] on div "30691985357 (AICO SOCIEDAD ANONIMA)" at bounding box center [446, 394] width 65 height 29
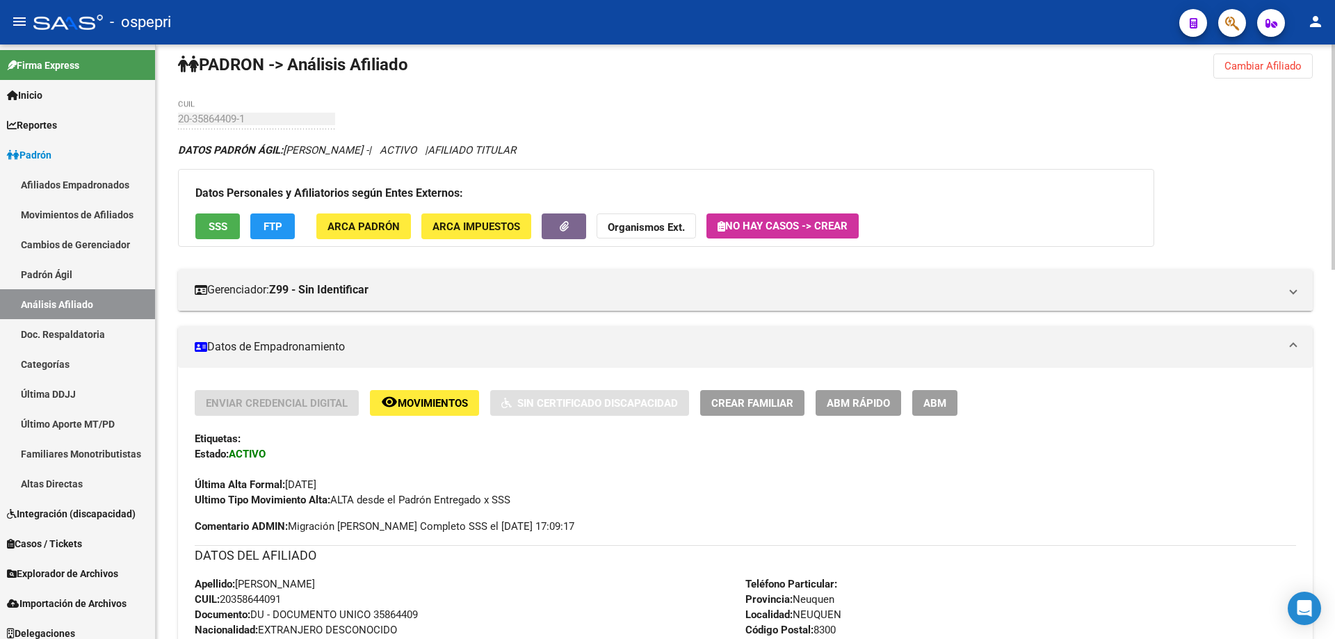
scroll to position [0, 0]
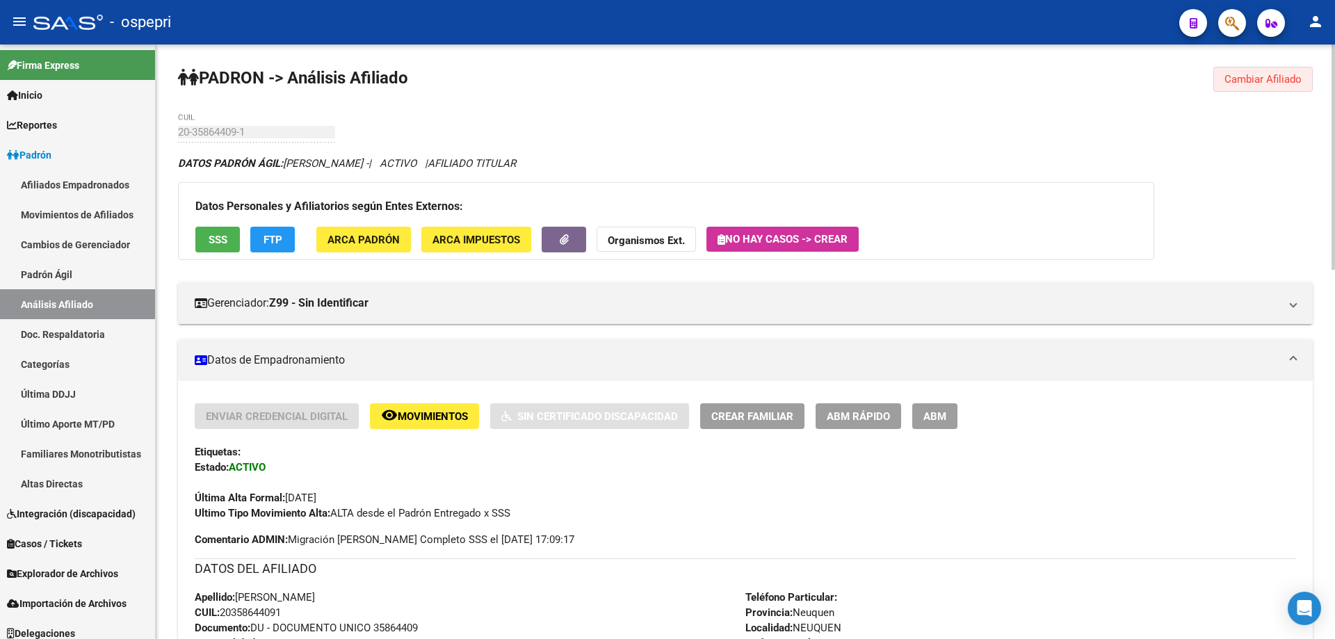
click at [1282, 87] on button "Cambiar Afiliado" at bounding box center [1263, 79] width 99 height 25
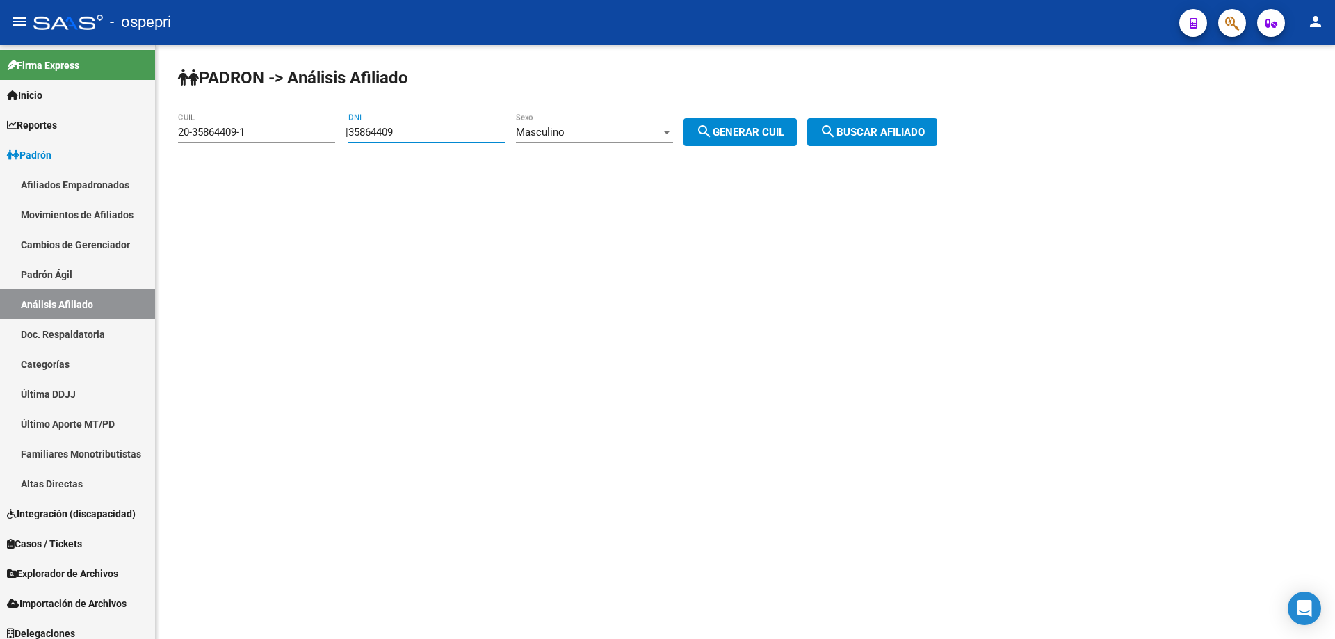
click at [384, 129] on input "35864409" at bounding box center [426, 132] width 157 height 13
click at [385, 129] on input "35864409" at bounding box center [426, 132] width 157 height 13
paste input "59728430"
click at [385, 134] on input "59728430" at bounding box center [426, 132] width 157 height 13
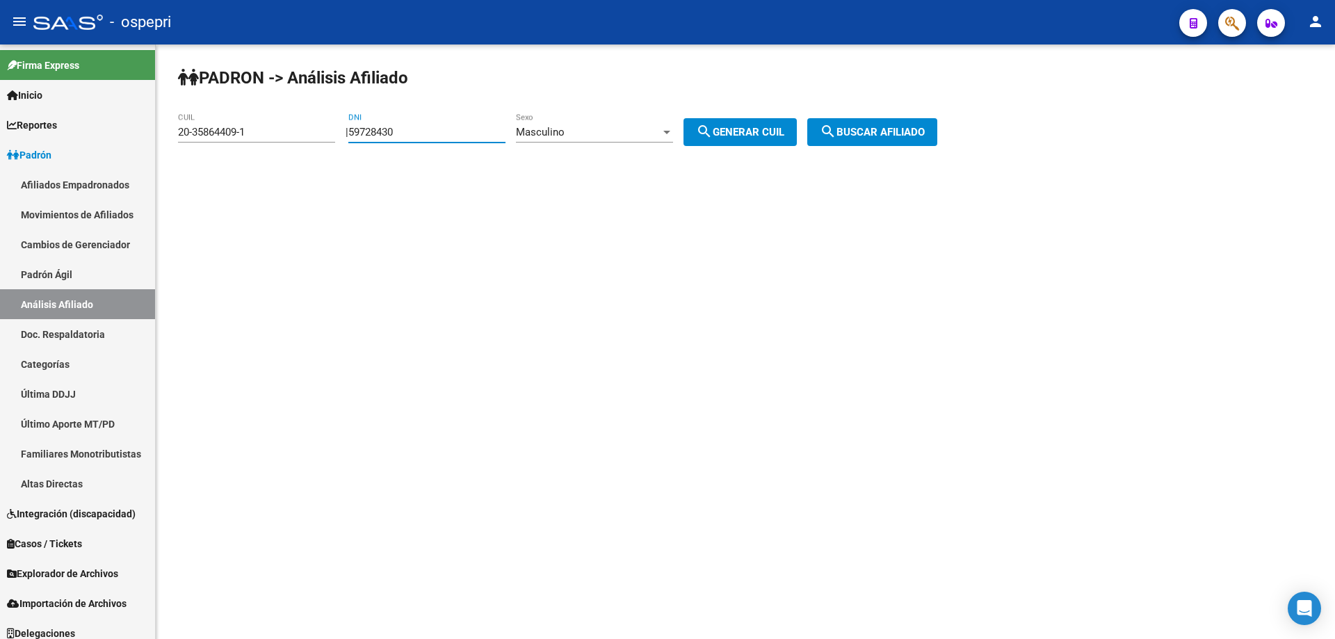
paste input "38576245"
type input "38576245"
click at [748, 131] on span "search Generar CUIL" at bounding box center [740, 132] width 88 height 13
type input "20-38576245-4"
click at [878, 127] on span "search Buscar afiliado" at bounding box center [872, 132] width 105 height 13
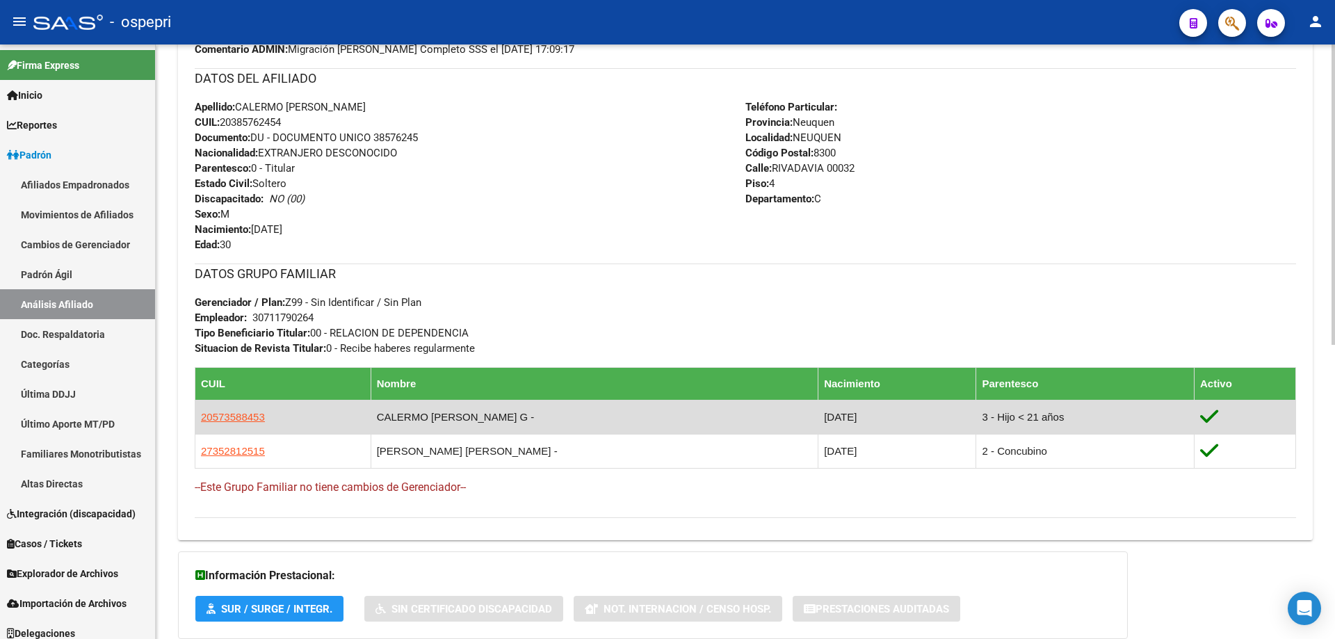
scroll to position [583, 0]
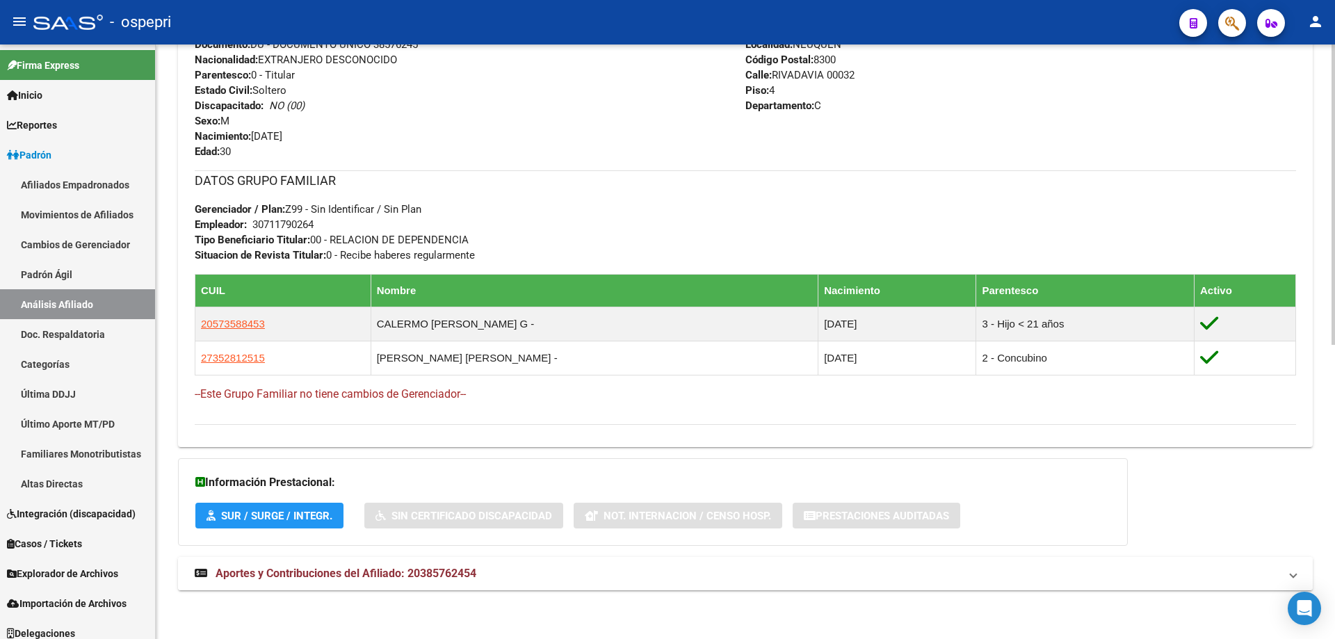
click at [480, 570] on mat-panel-title "Aportes y Contribuciones del Afiliado: 20385762454" at bounding box center [737, 573] width 1085 height 15
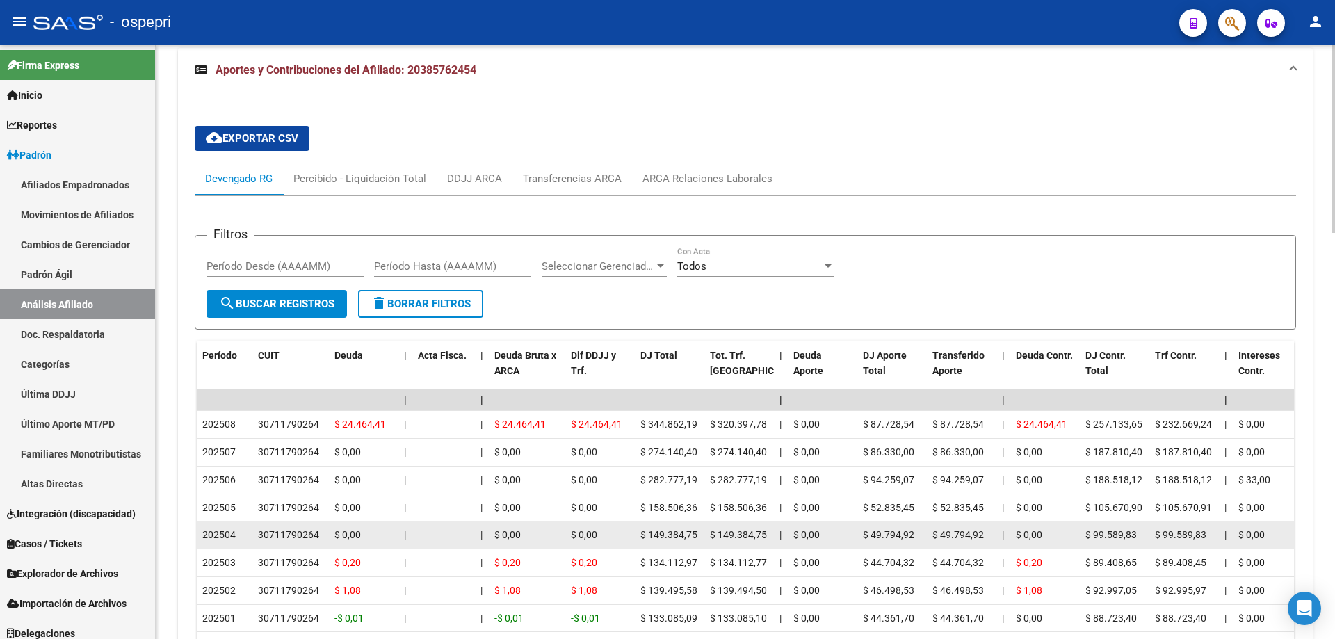
scroll to position [1127, 0]
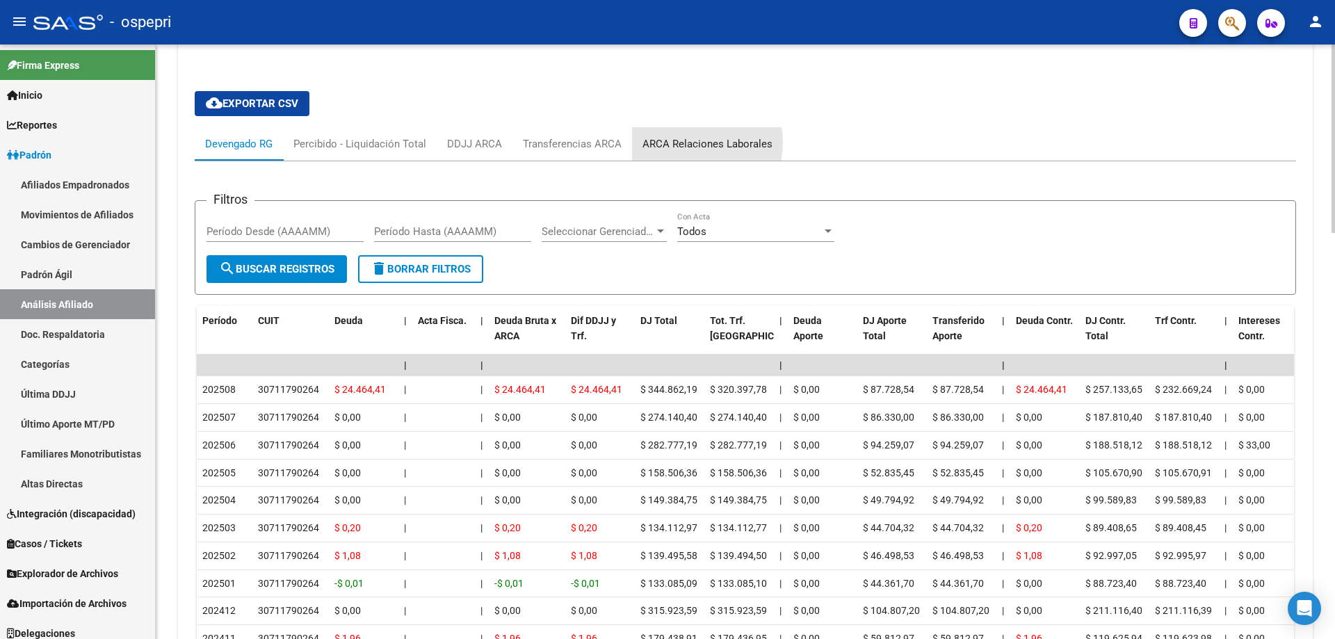
drag, startPoint x: 677, startPoint y: 142, endPoint x: 705, endPoint y: 168, distance: 37.9
click at [677, 143] on div "ARCA Relaciones Laborales" at bounding box center [708, 143] width 130 height 15
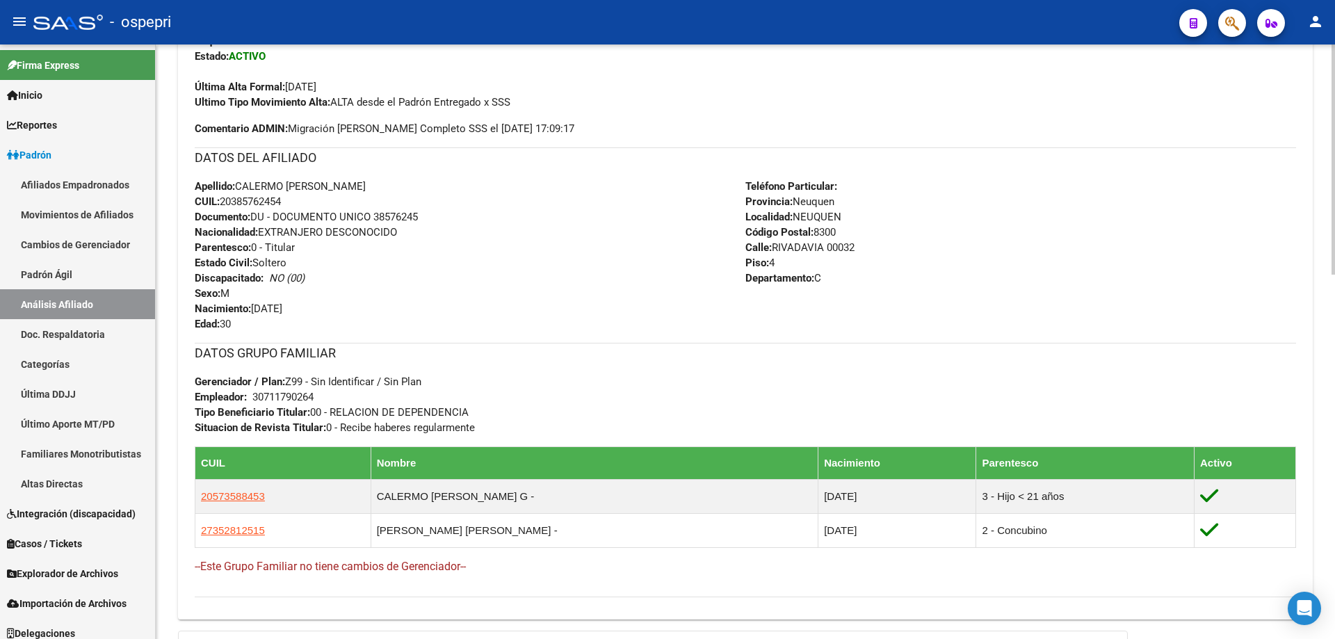
scroll to position [200, 0]
